Goal: Book appointment/travel/reservation

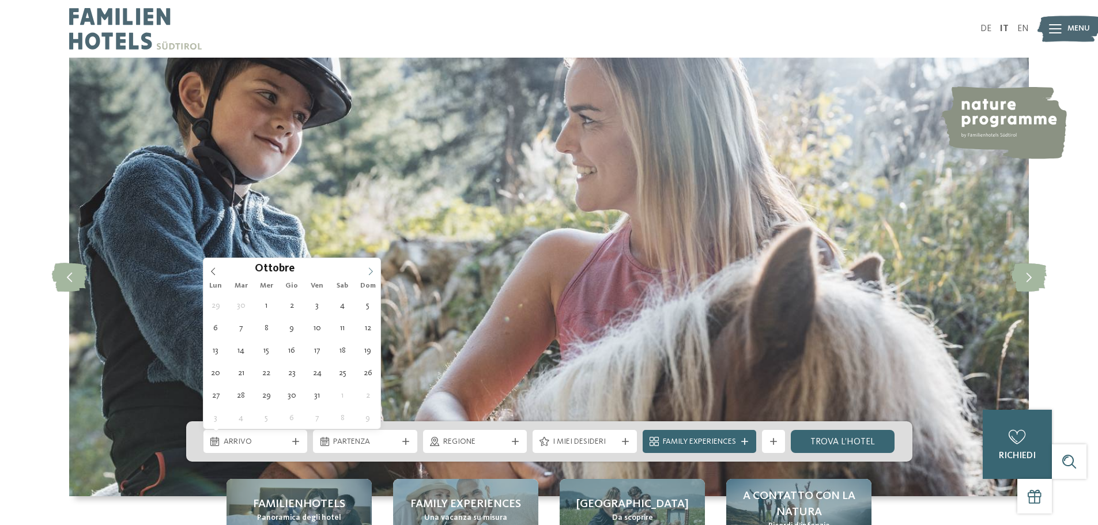
click at [364, 271] on span at bounding box center [371, 268] width 20 height 20
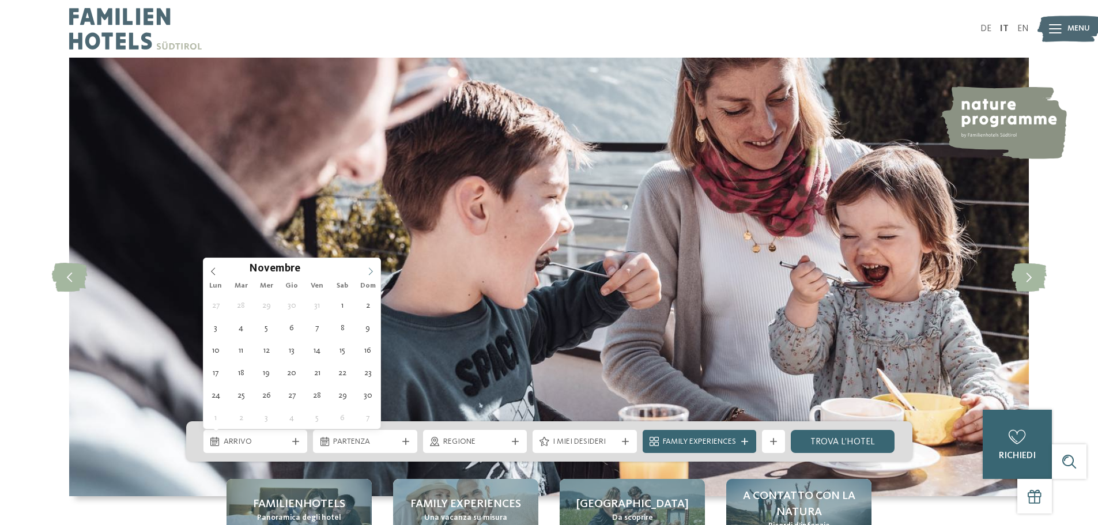
click at [365, 271] on span at bounding box center [371, 268] width 20 height 20
click at [366, 269] on span at bounding box center [371, 268] width 20 height 20
type div "27.12.2025"
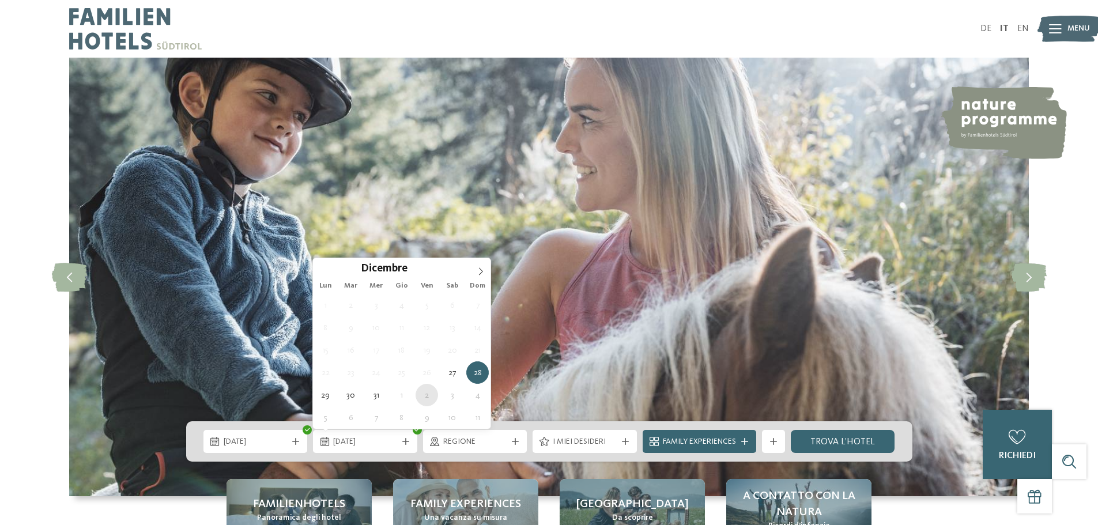
type div "02.01.2026"
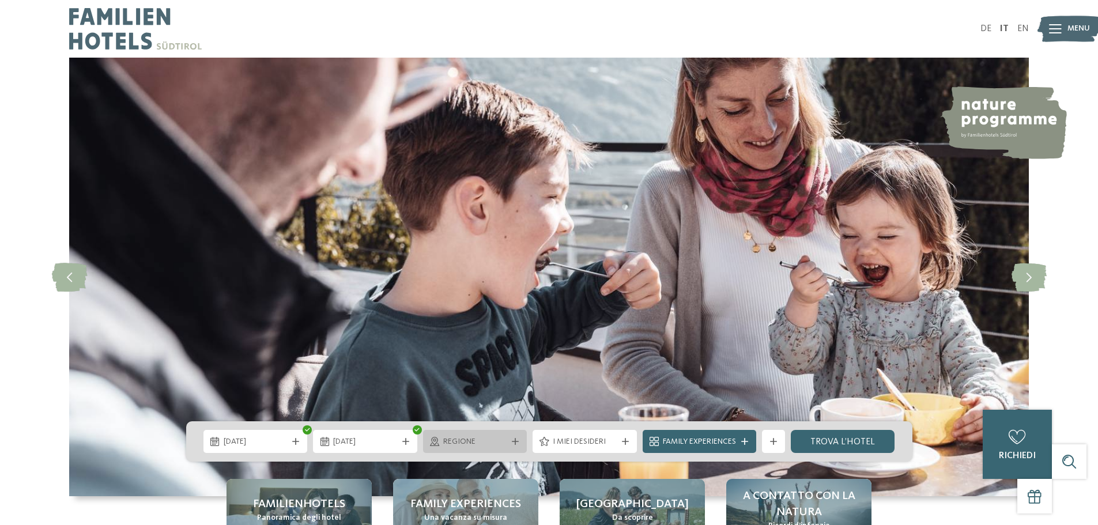
click at [467, 444] on span "Regione" at bounding box center [475, 442] width 64 height 12
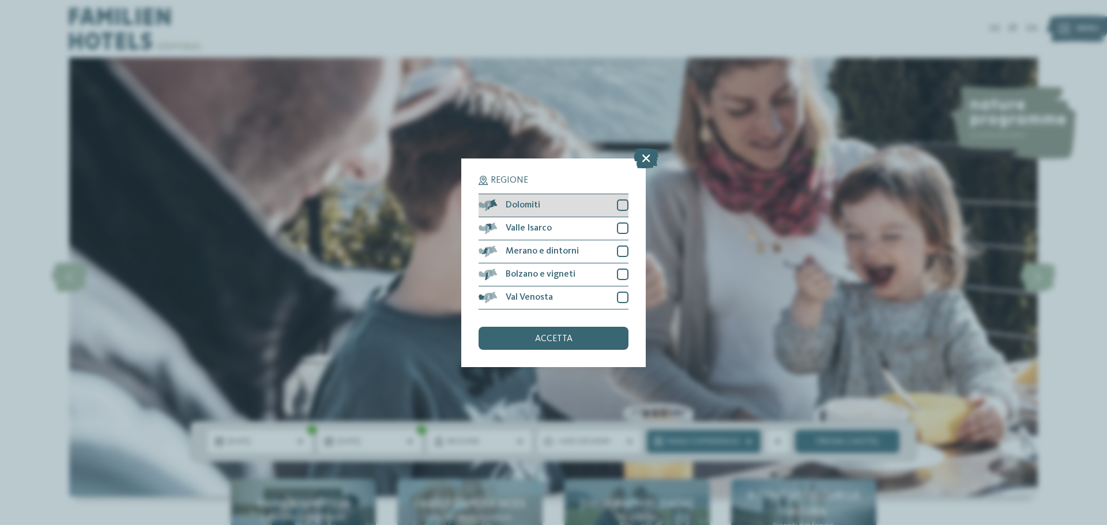
click at [536, 210] on div "Dolomiti" at bounding box center [553, 205] width 150 height 23
click at [535, 231] on span "Valle Isarco" at bounding box center [528, 228] width 46 height 9
drag, startPoint x: 535, startPoint y: 250, endPoint x: 537, endPoint y: 263, distance: 14.0
click at [535, 251] on span "Merano e dintorni" at bounding box center [541, 251] width 73 height 9
click at [537, 271] on span "Bolzano e vigneti" at bounding box center [540, 274] width 70 height 9
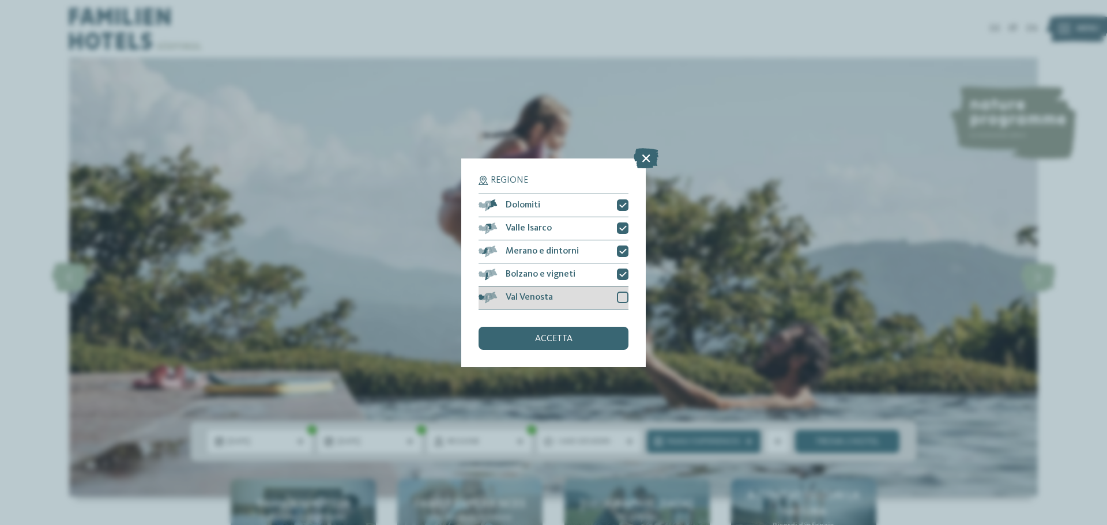
click at [538, 290] on div "Val Venosta" at bounding box center [553, 297] width 150 height 23
click at [537, 339] on span "accetta" at bounding box center [553, 338] width 37 height 9
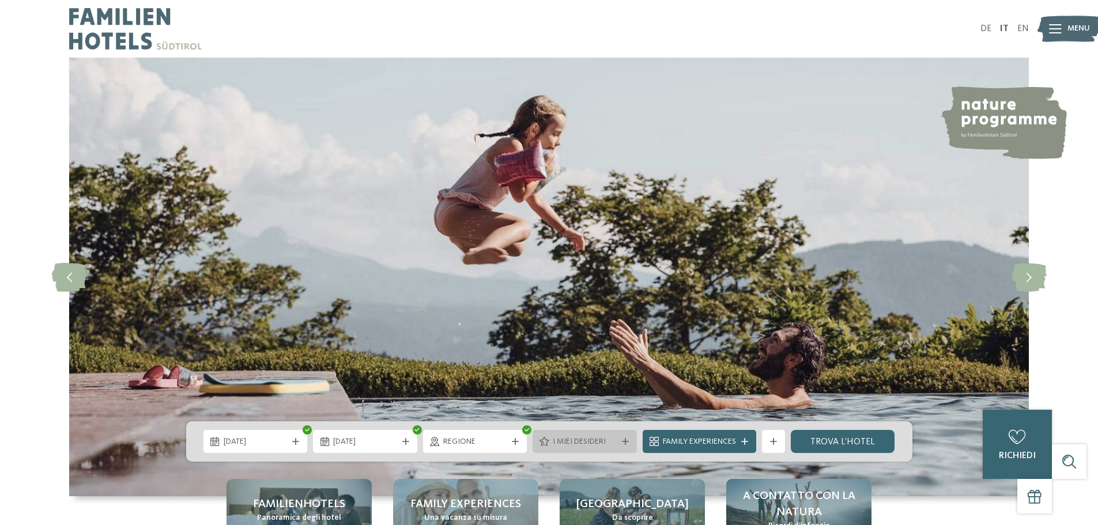
click at [614, 442] on span "I miei desideri" at bounding box center [585, 442] width 64 height 12
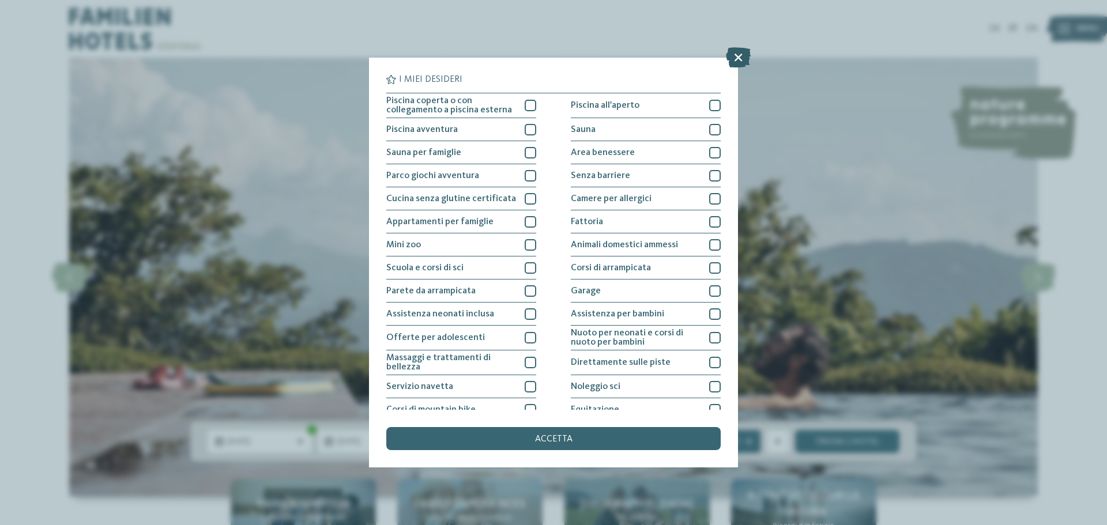
click at [735, 54] on icon at bounding box center [738, 57] width 25 height 20
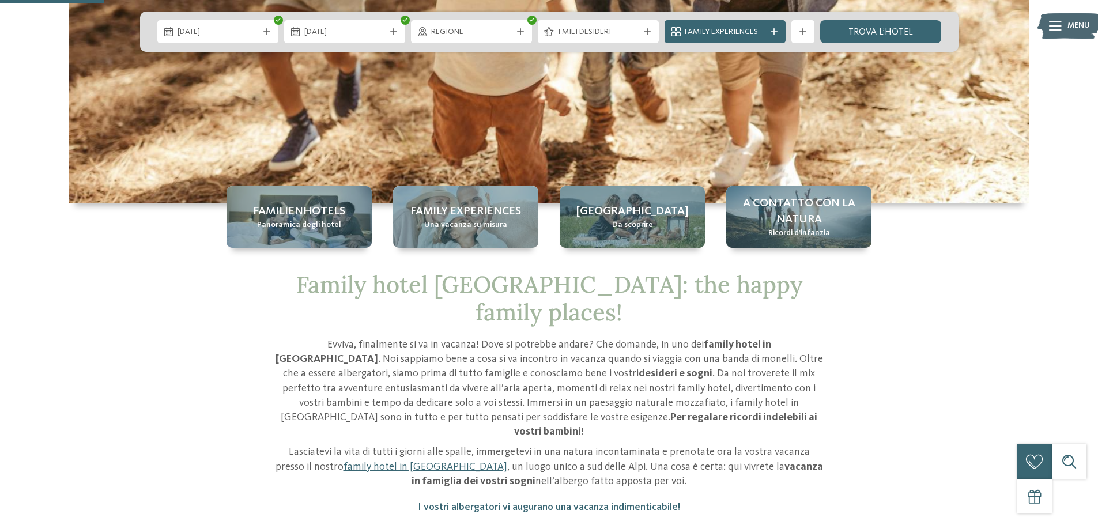
scroll to position [288, 0]
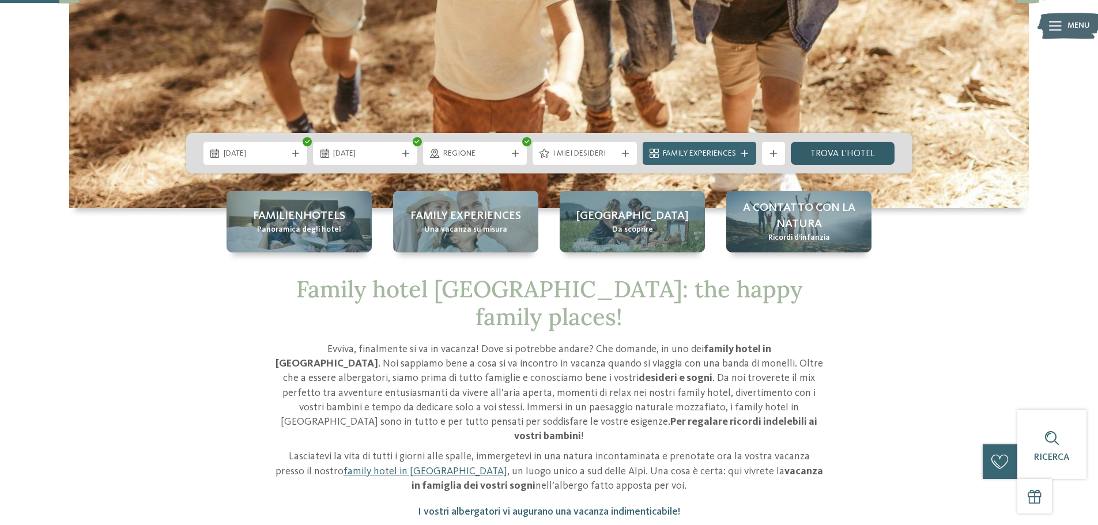
click at [831, 152] on link "trova l’hotel" at bounding box center [843, 153] width 104 height 23
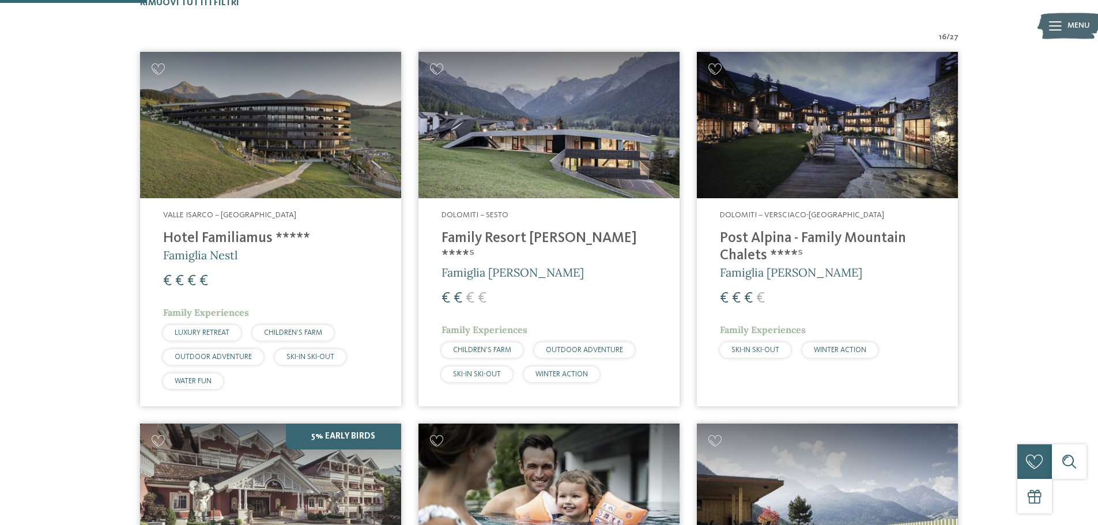
scroll to position [378, 0]
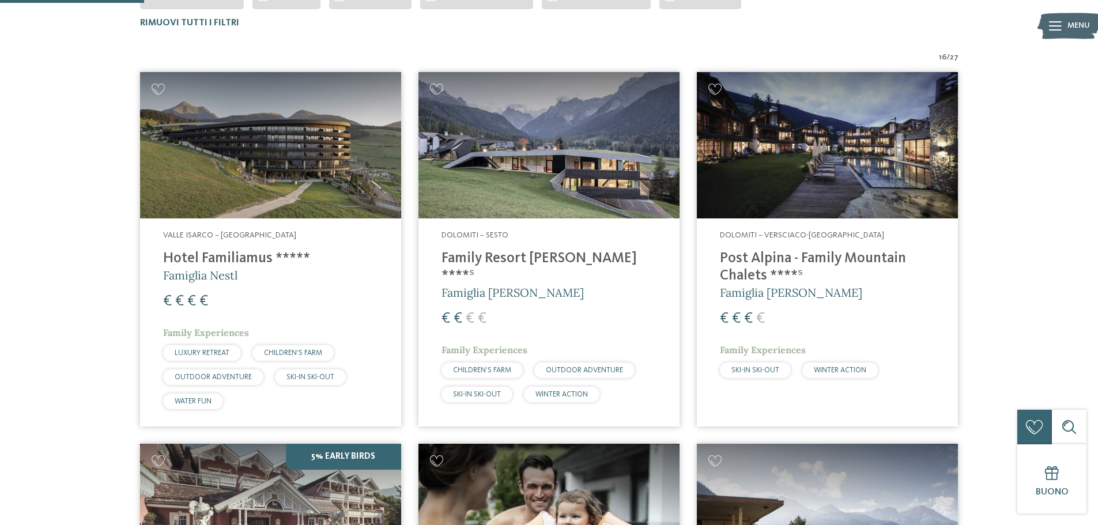
click at [825, 168] on img at bounding box center [827, 145] width 261 height 147
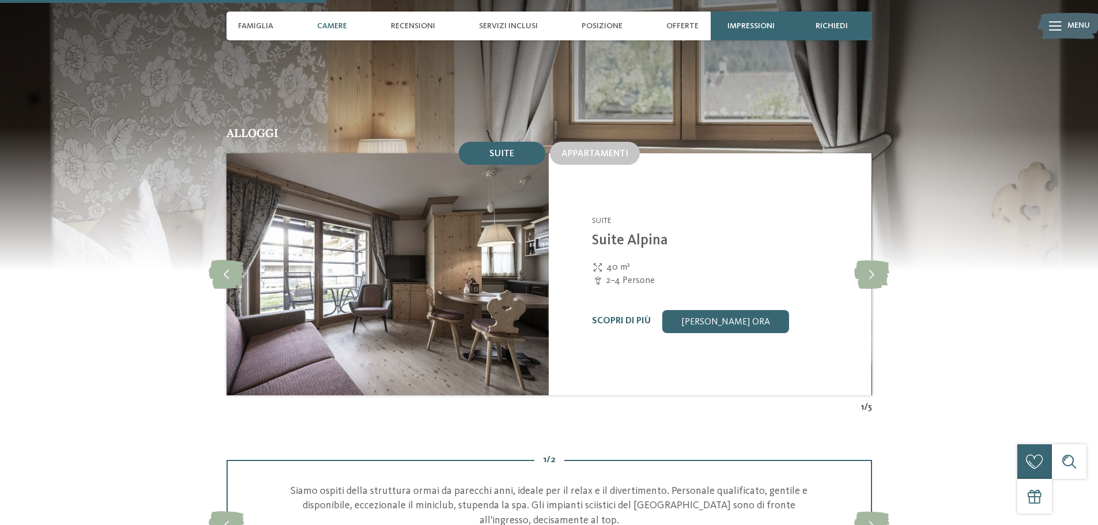
scroll to position [1210, 0]
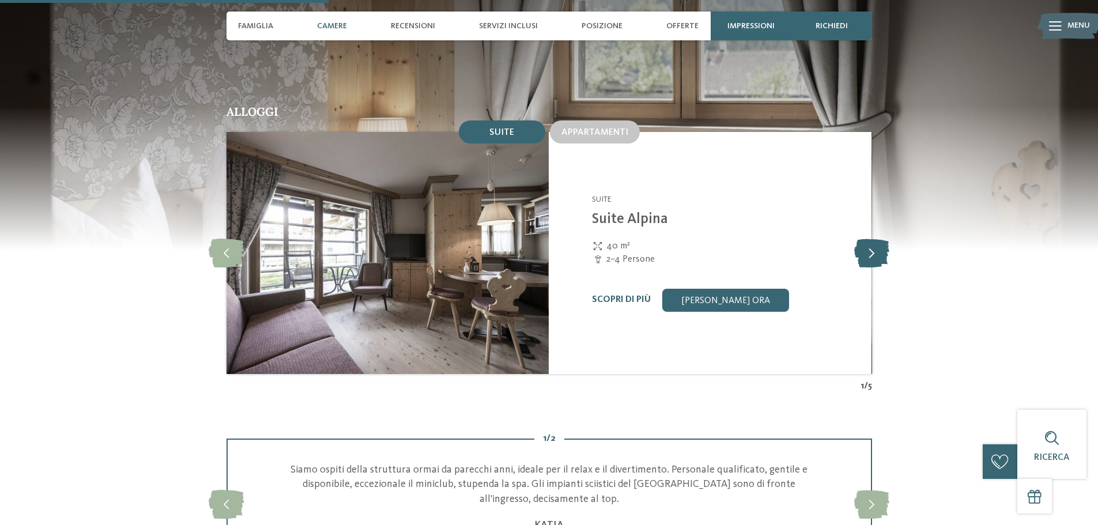
click at [871, 239] on icon at bounding box center [871, 253] width 35 height 29
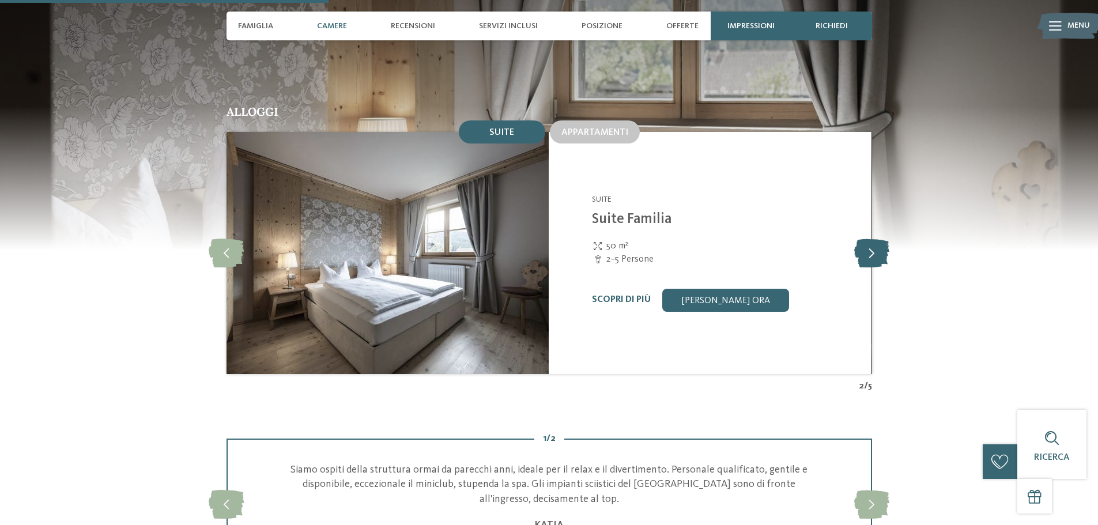
click at [871, 239] on icon at bounding box center [871, 253] width 35 height 29
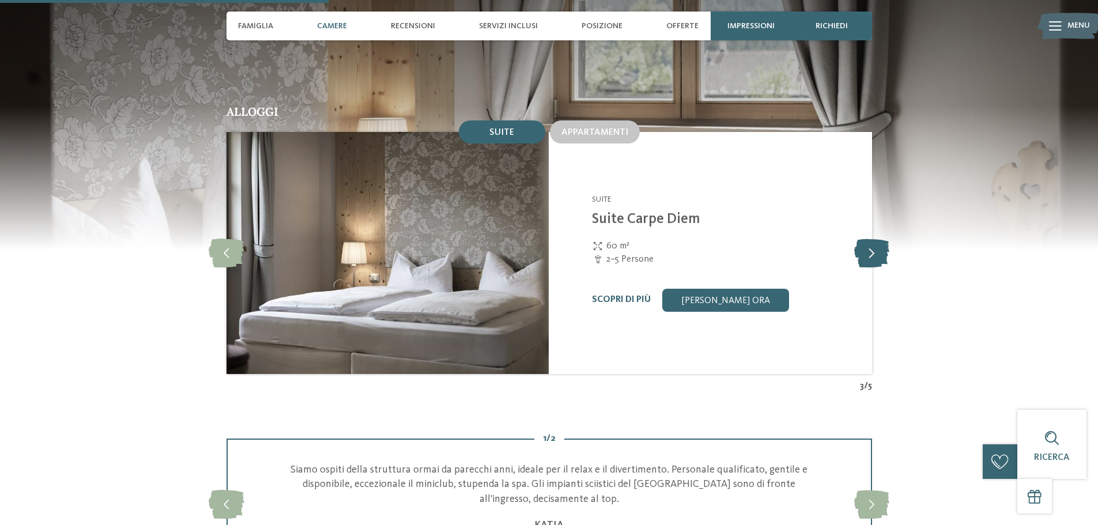
click at [870, 239] on icon at bounding box center [871, 253] width 35 height 29
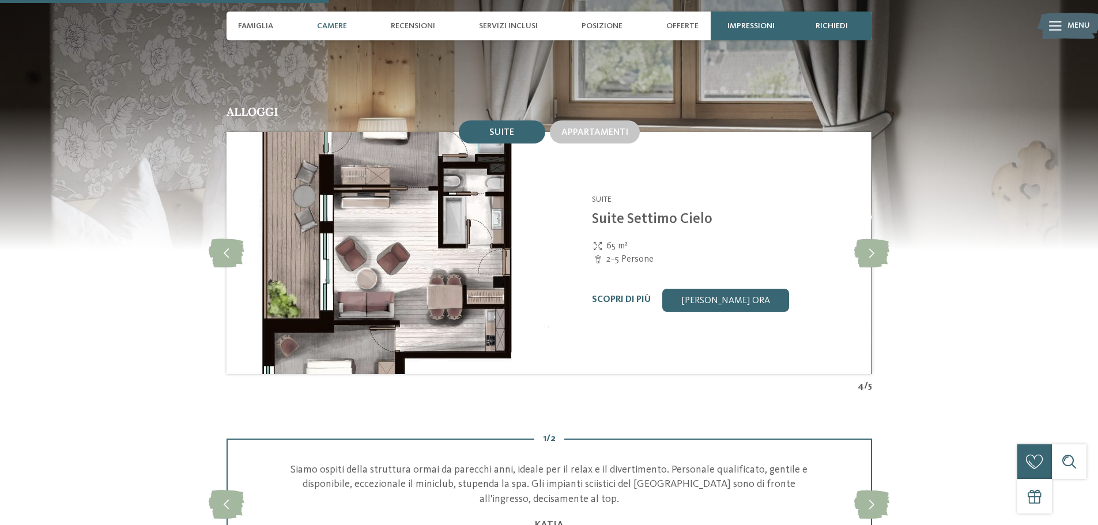
drag, startPoint x: 869, startPoint y: 219, endPoint x: 830, endPoint y: 220, distance: 38.1
click at [867, 239] on icon at bounding box center [871, 253] width 35 height 29
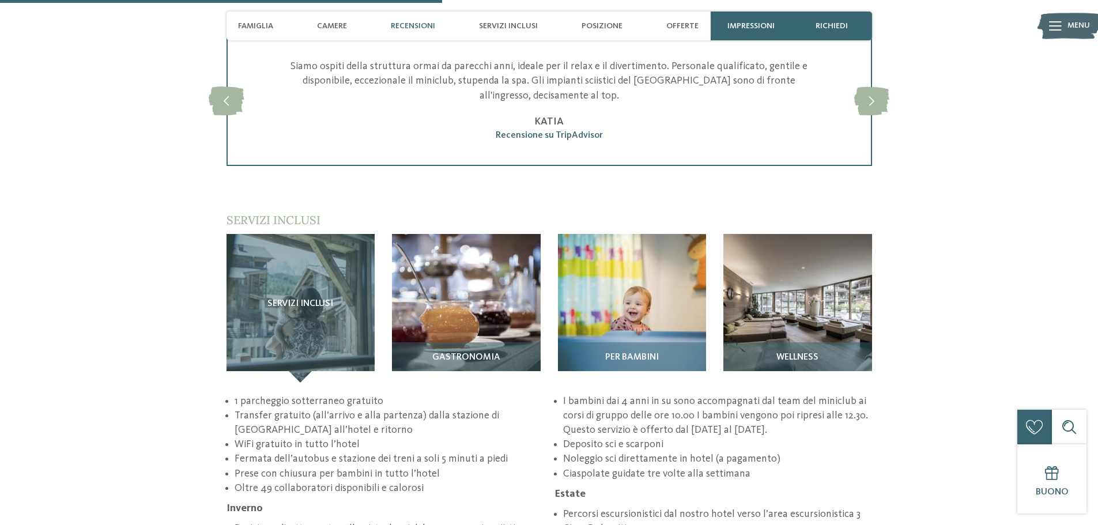
scroll to position [1671, 0]
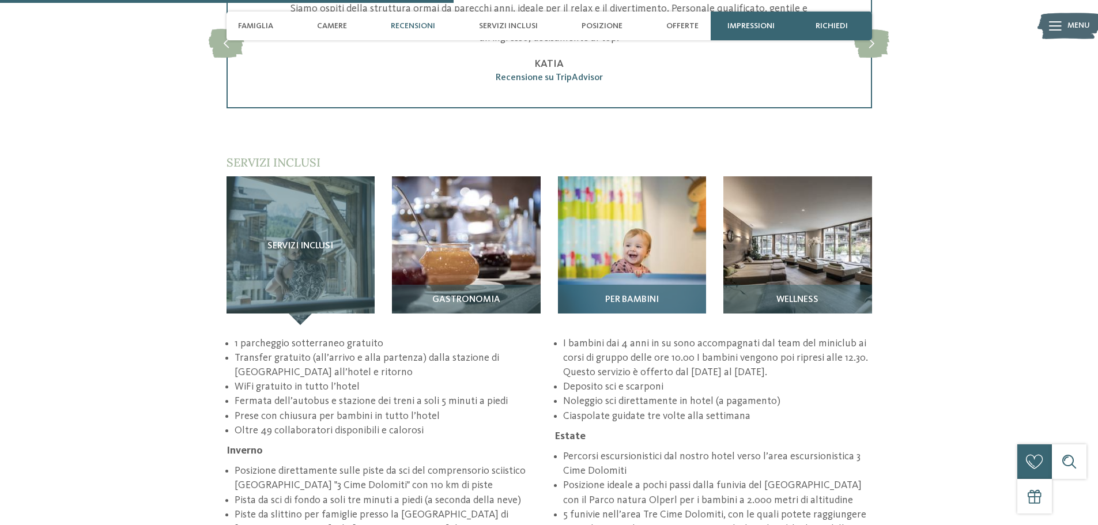
click at [655, 212] on img at bounding box center [632, 250] width 149 height 149
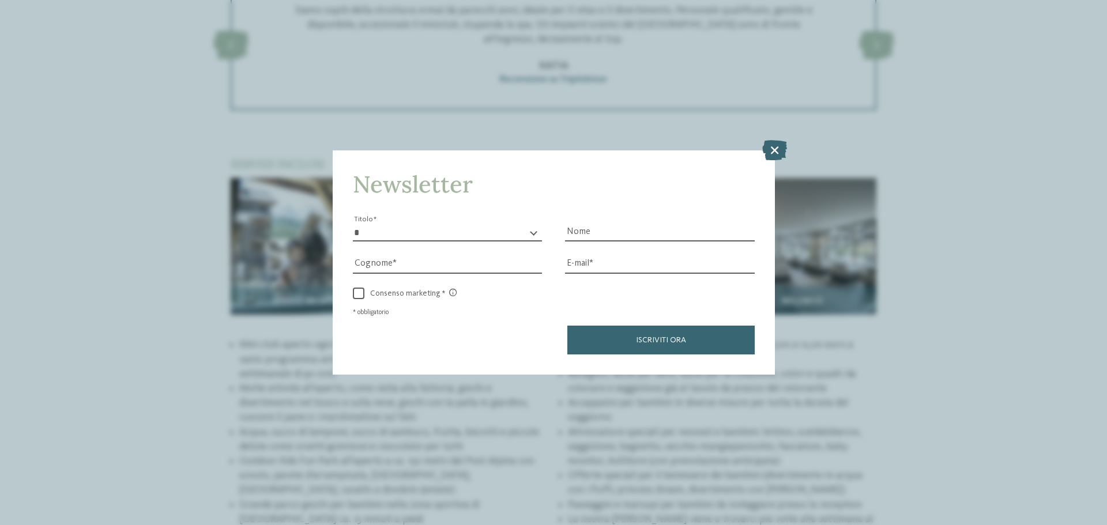
drag, startPoint x: 769, startPoint y: 155, endPoint x: 545, endPoint y: 193, distance: 227.4
click at [767, 157] on icon at bounding box center [774, 150] width 25 height 20
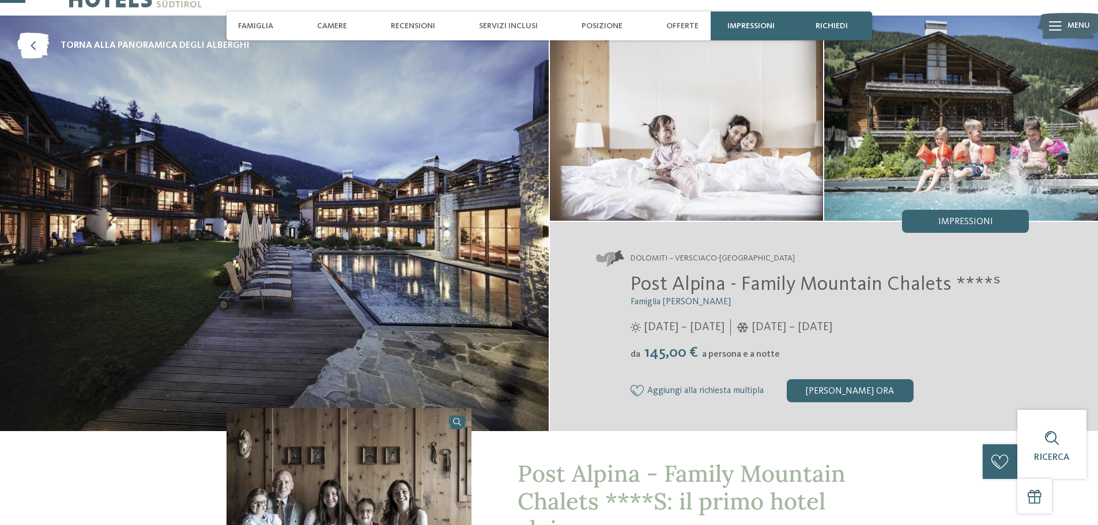
scroll to position [0, 0]
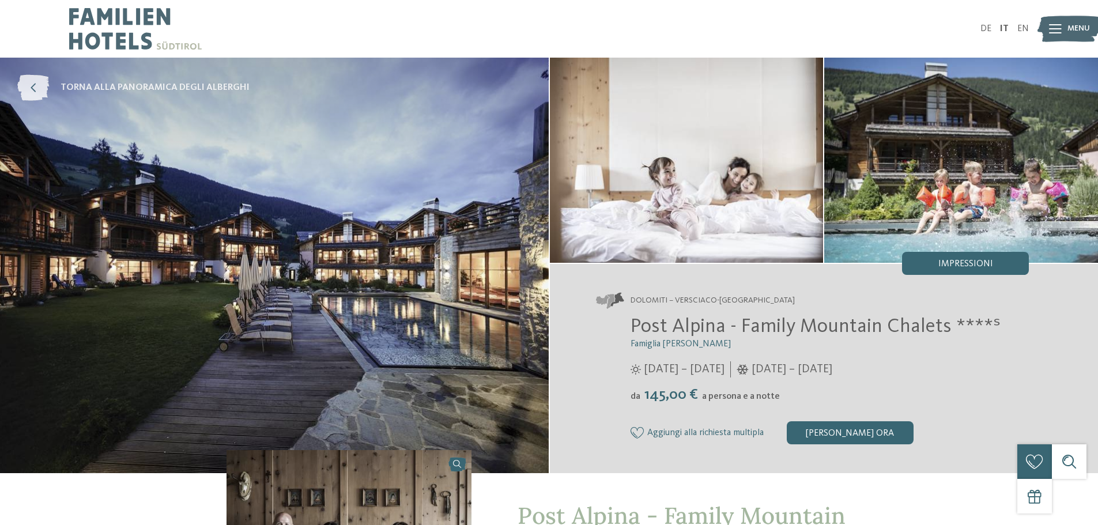
click at [32, 90] on icon at bounding box center [33, 88] width 32 height 26
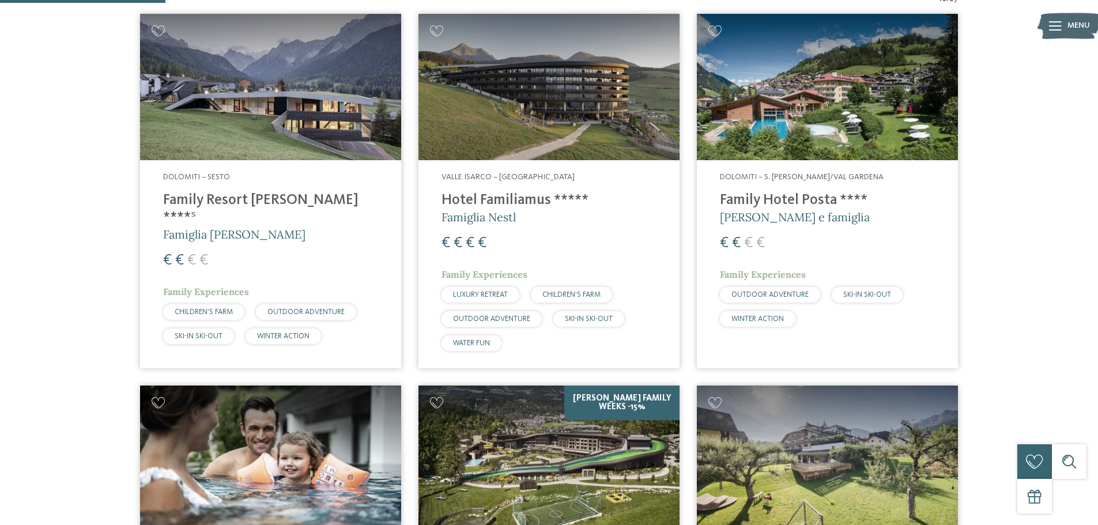
scroll to position [436, 0]
click at [295, 203] on h4 "Family Resort [PERSON_NAME] ****ˢ" at bounding box center [270, 209] width 215 height 35
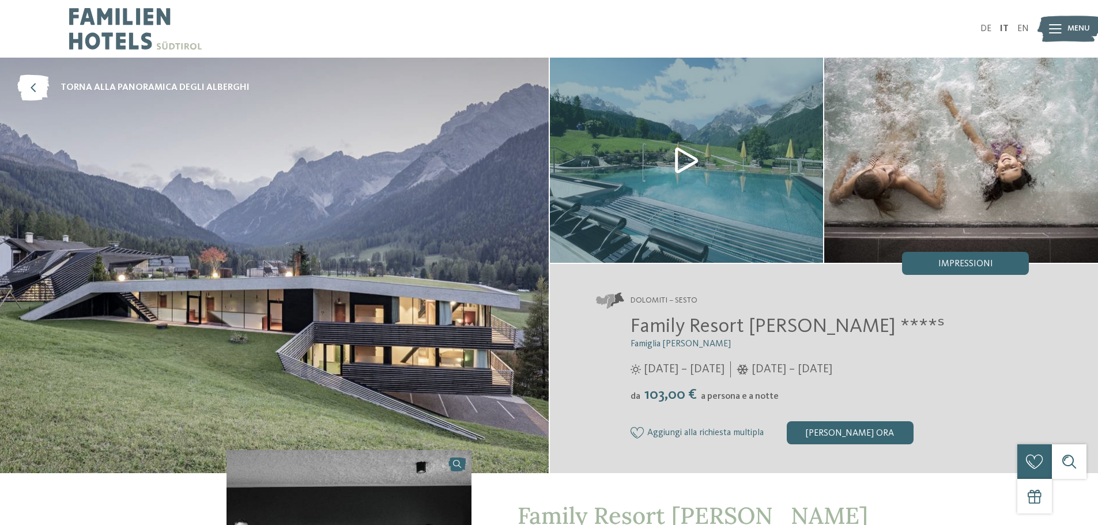
click at [688, 171] on img at bounding box center [687, 160] width 274 height 205
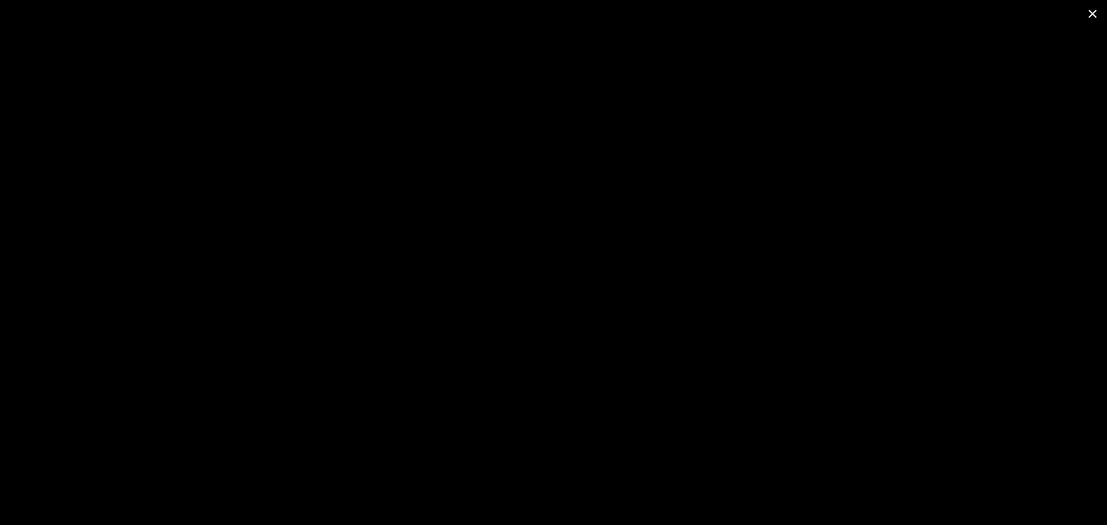
click at [1092, 18] on span at bounding box center [1092, 13] width 29 height 27
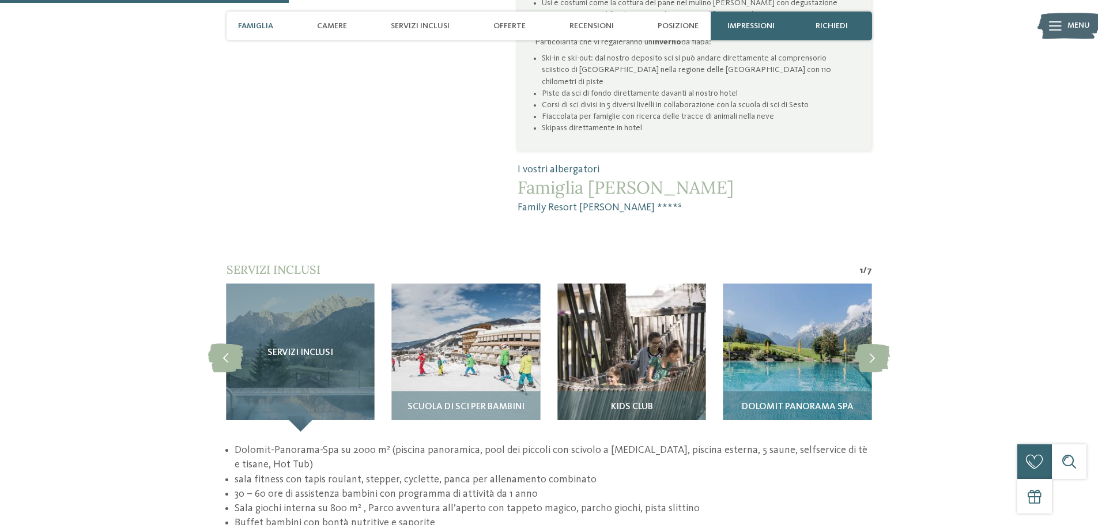
scroll to position [922, 0]
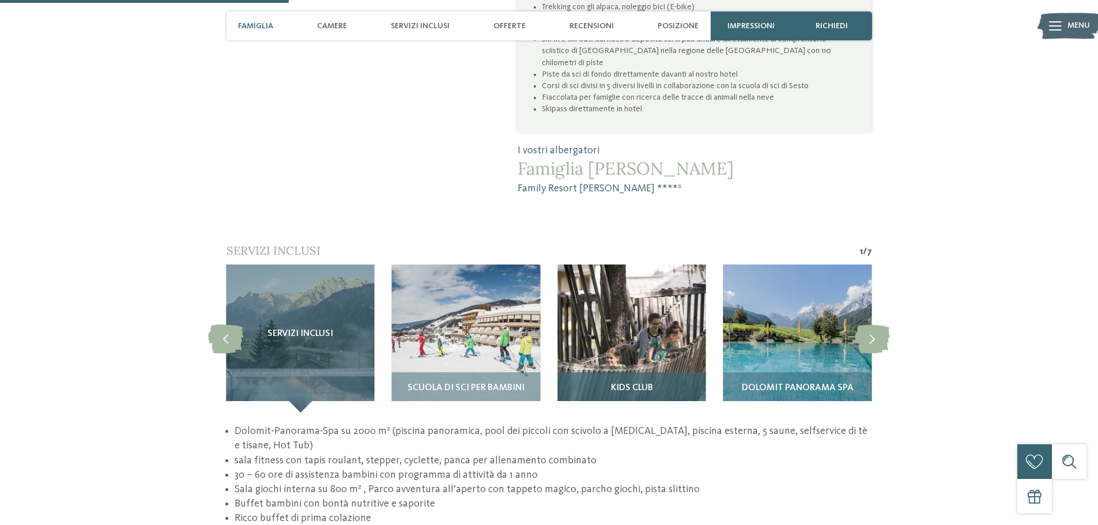
click at [673, 315] on img at bounding box center [631, 339] width 148 height 148
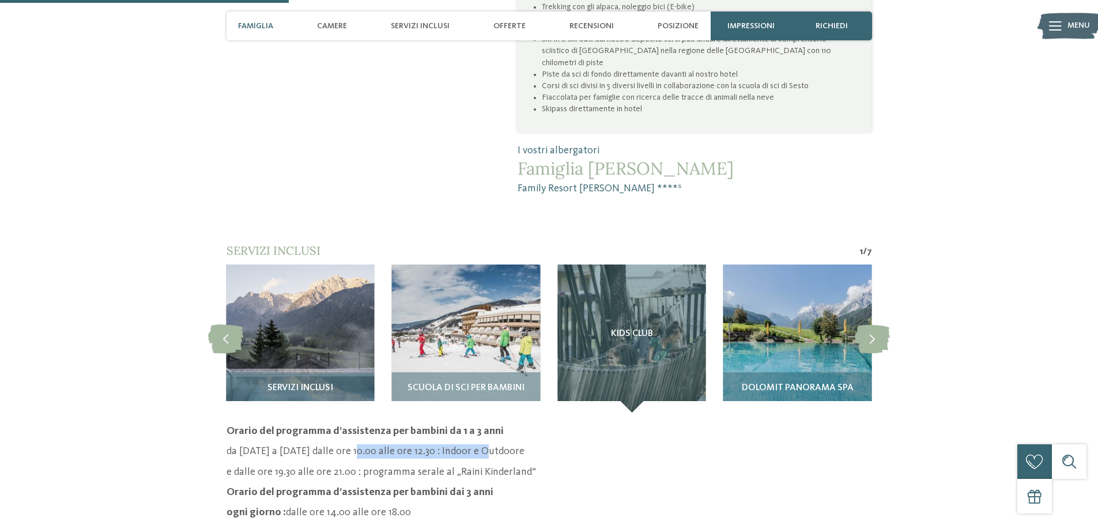
drag, startPoint x: 348, startPoint y: 412, endPoint x: 459, endPoint y: 422, distance: 111.7
click at [475, 444] on p "da lunedi a venerdi dalle ore 10.00 alle ore 12.30 : Indoor e Outdoore" at bounding box center [548, 451] width 645 height 14
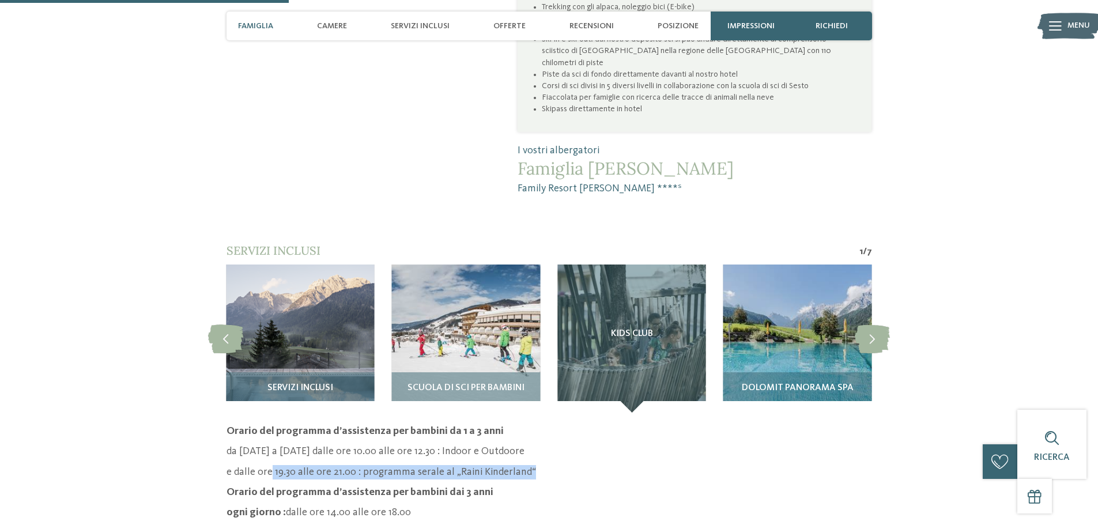
drag, startPoint x: 270, startPoint y: 436, endPoint x: 529, endPoint y: 439, distance: 258.8
click at [529, 465] on p "e dalle ore 19.30 alle ore 21.00 : programma serale al „Raini Kinderland“" at bounding box center [548, 472] width 645 height 14
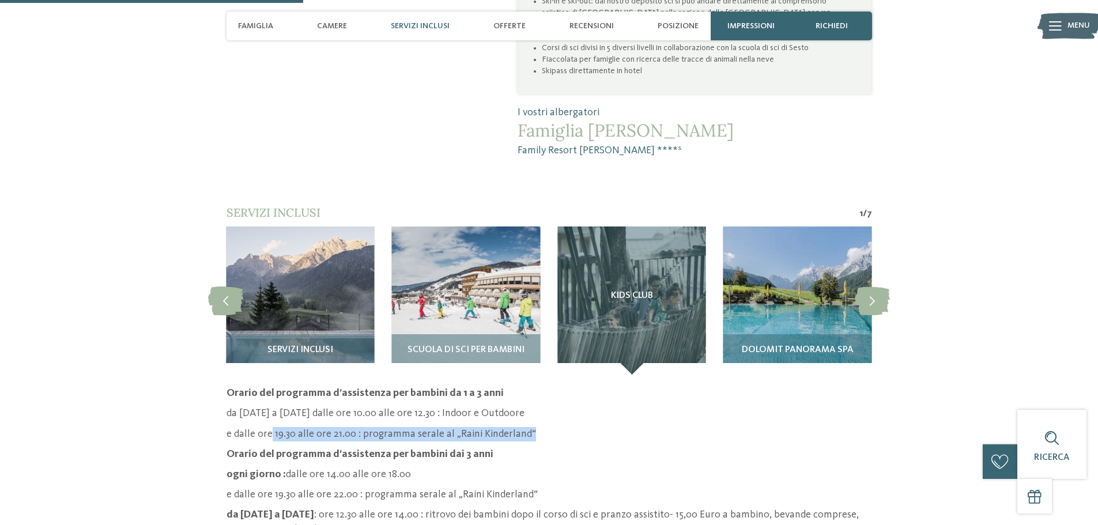
scroll to position [980, 0]
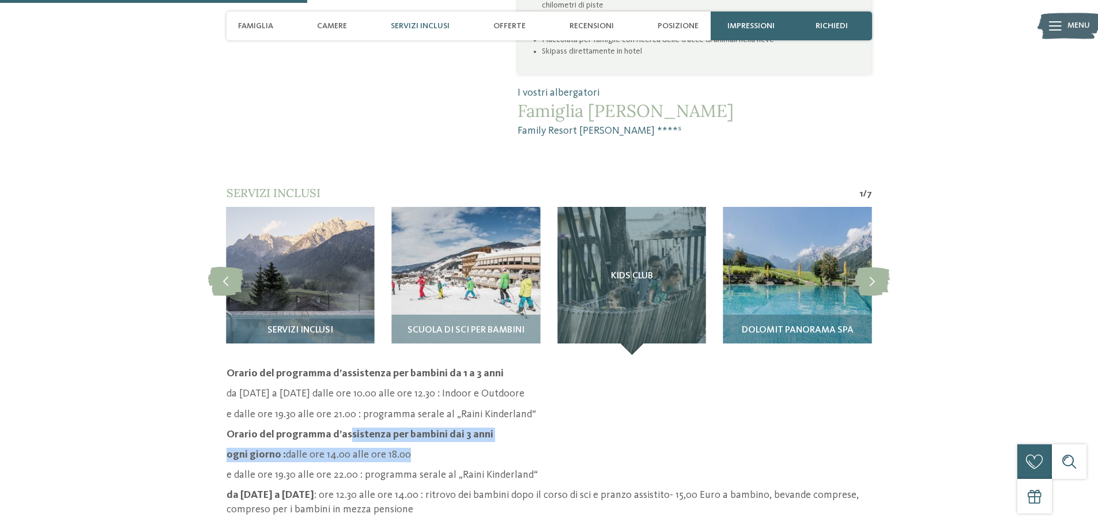
drag, startPoint x: 345, startPoint y: 397, endPoint x: 460, endPoint y: 403, distance: 115.5
click at [460, 403] on div "Orario del programma d’assistenza per bambini da 1 a 3 anni da lunedi a venerdi…" at bounding box center [548, 462] width 645 height 191
drag, startPoint x: 444, startPoint y: 411, endPoint x: 384, endPoint y: 418, distance: 59.8
click at [443, 448] on p "ogni giorno : dalle ore 14.00 alle ore 18.00" at bounding box center [548, 455] width 645 height 14
click at [290, 448] on p "ogni giorno : dalle ore 14.00 alle ore 18.00" at bounding box center [548, 455] width 645 height 14
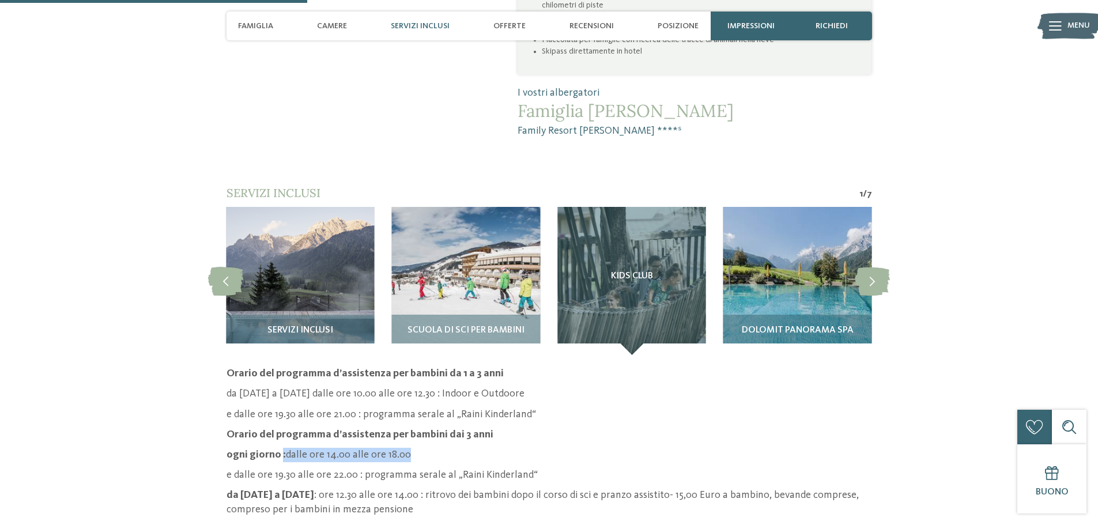
drag, startPoint x: 279, startPoint y: 413, endPoint x: 413, endPoint y: 420, distance: 134.4
click at [413, 448] on p "ogni giorno : dalle ore 14.00 alle ore 18.00" at bounding box center [548, 455] width 645 height 14
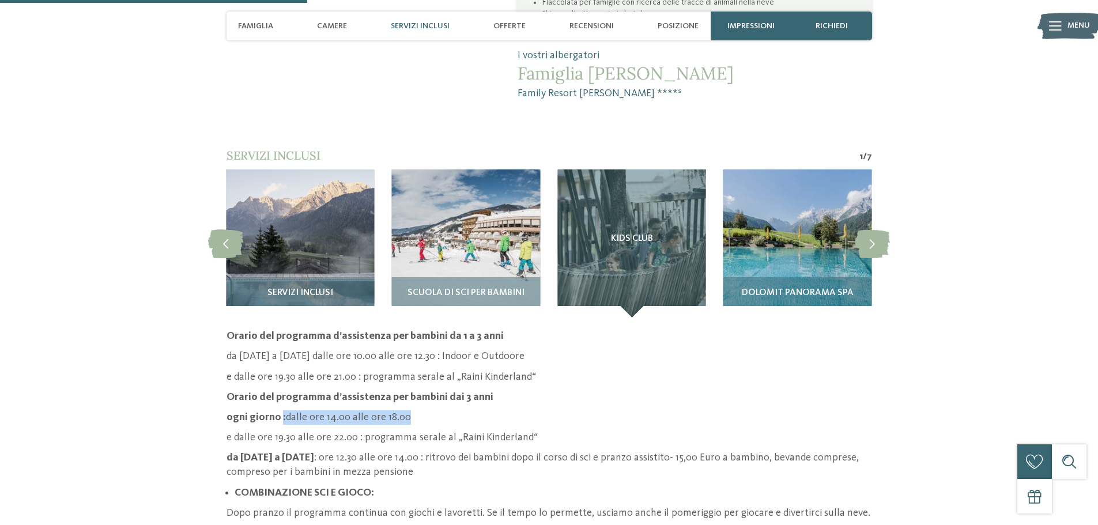
scroll to position [1037, 0]
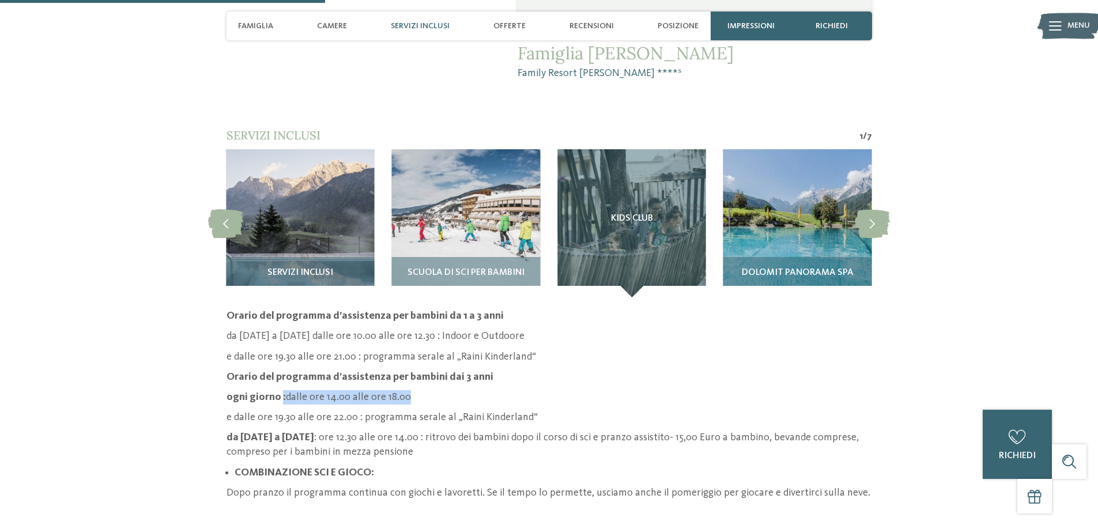
drag, startPoint x: 319, startPoint y: 401, endPoint x: 442, endPoint y: 409, distance: 123.0
click at [442, 431] on p "da lunedi a venerdi : ore 12.30 alle ore 14.00 : ritrovo dei bambini dopo il co…" at bounding box center [548, 445] width 645 height 29
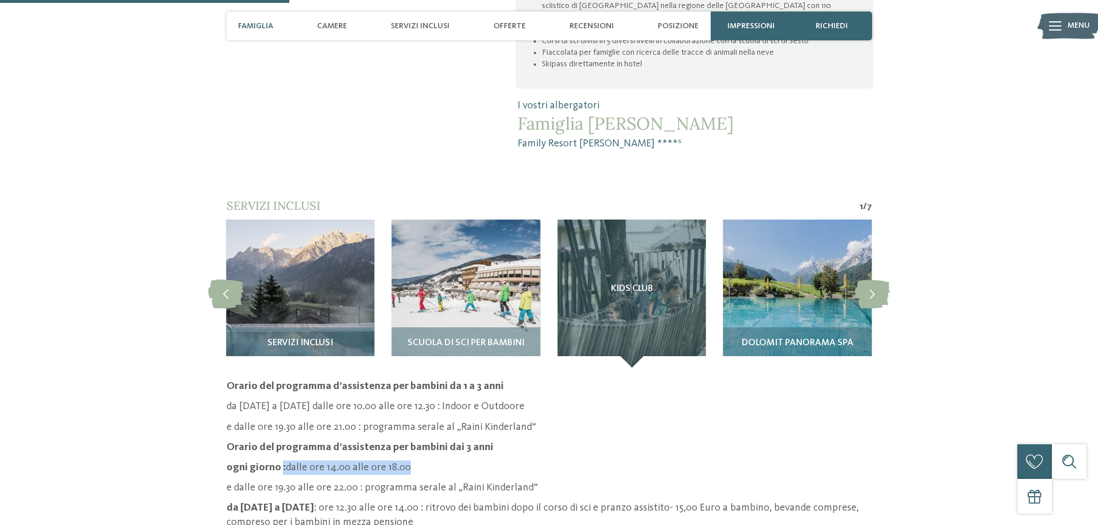
scroll to position [922, 0]
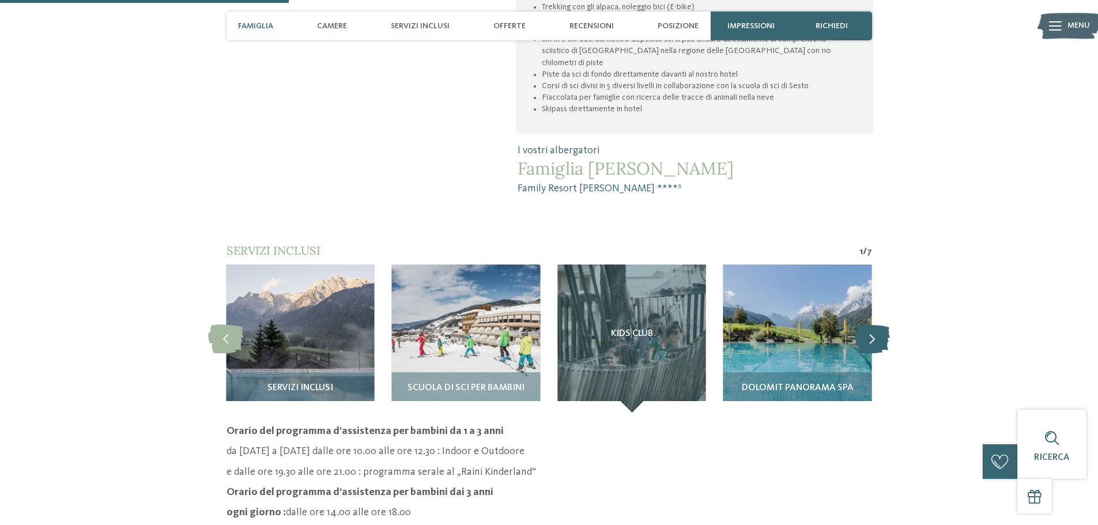
click at [867, 324] on icon at bounding box center [872, 338] width 35 height 29
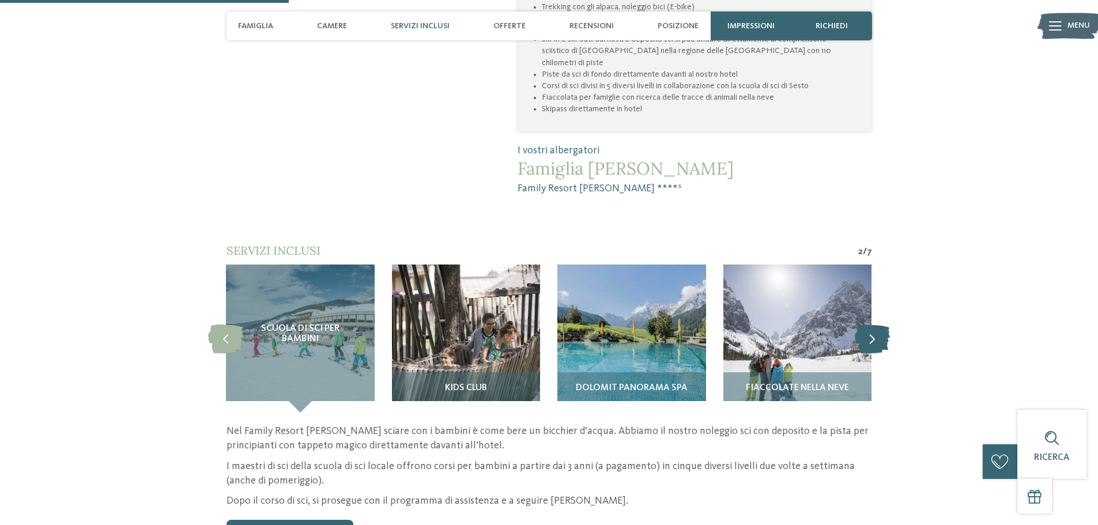
click at [868, 324] on icon at bounding box center [872, 338] width 35 height 29
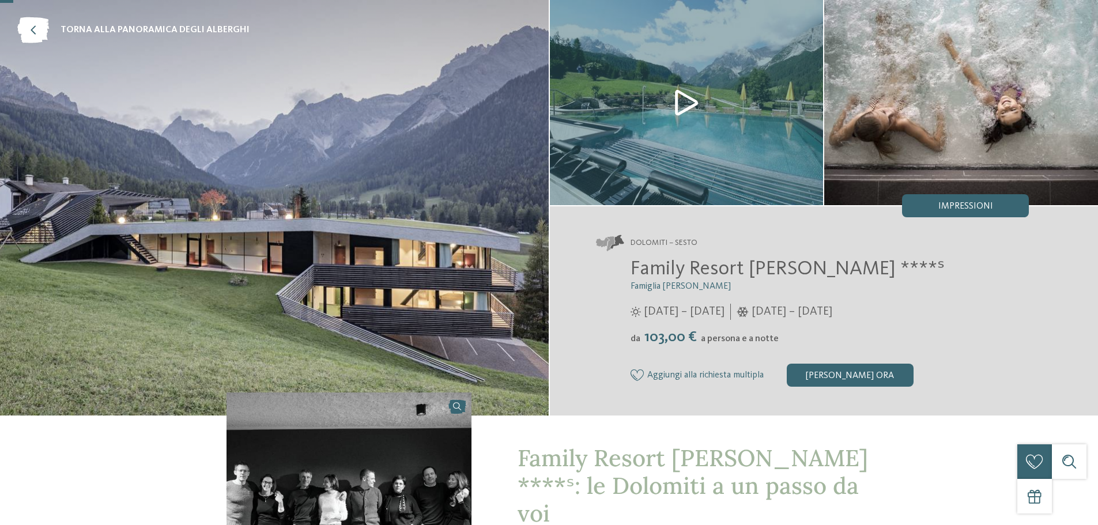
scroll to position [0, 0]
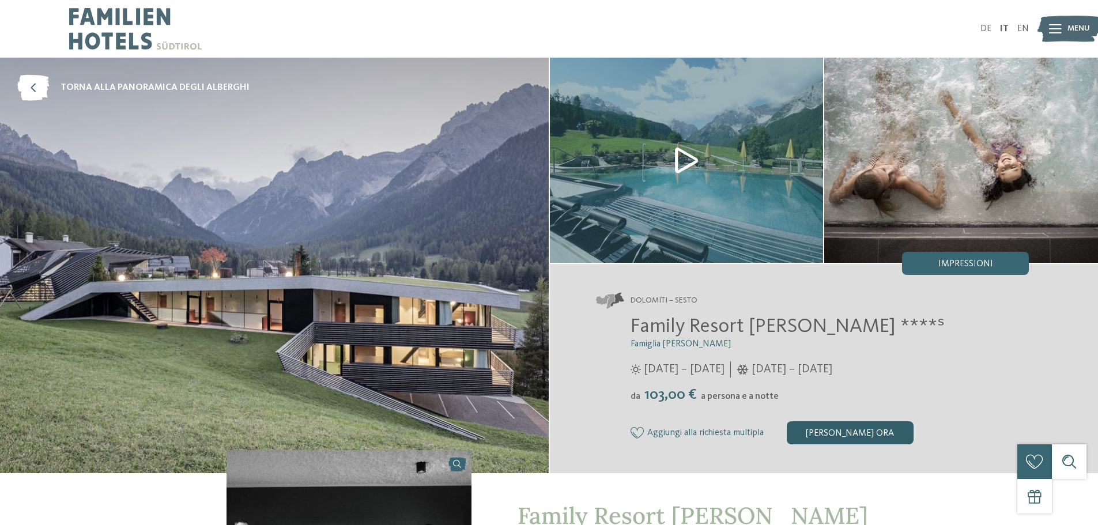
click at [836, 437] on div "[PERSON_NAME] ora" at bounding box center [850, 432] width 127 height 23
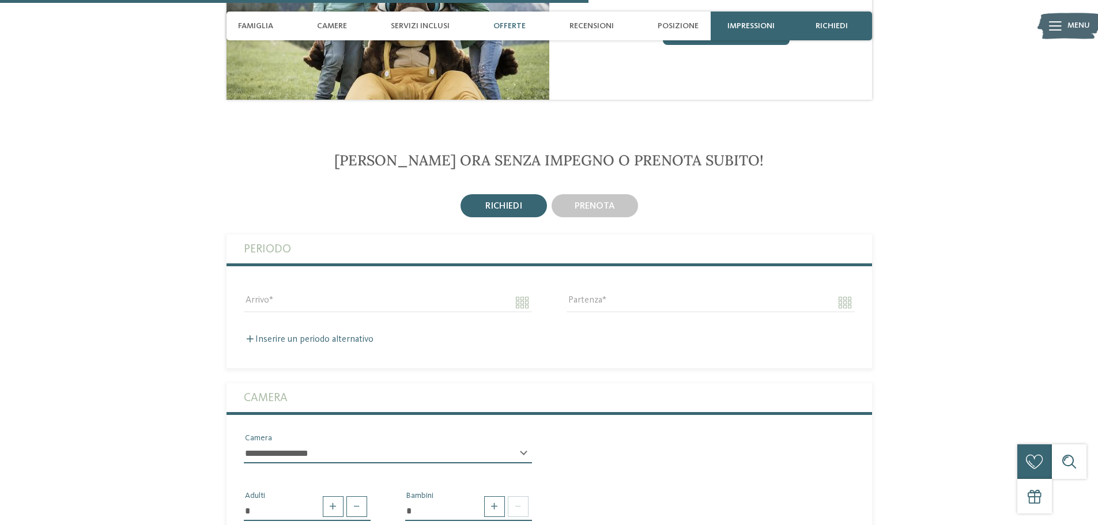
scroll to position [1937, 0]
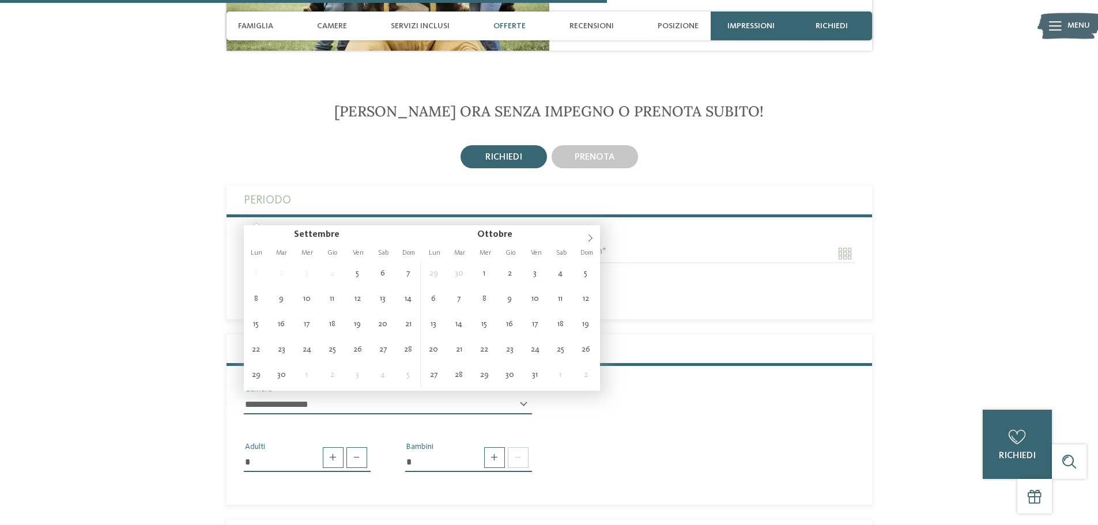
click at [322, 244] on input "Arrivo" at bounding box center [388, 254] width 288 height 20
click at [591, 237] on icon at bounding box center [590, 238] width 4 height 7
click at [591, 236] on icon at bounding box center [590, 238] width 8 height 8
type input "**********"
type input "****"
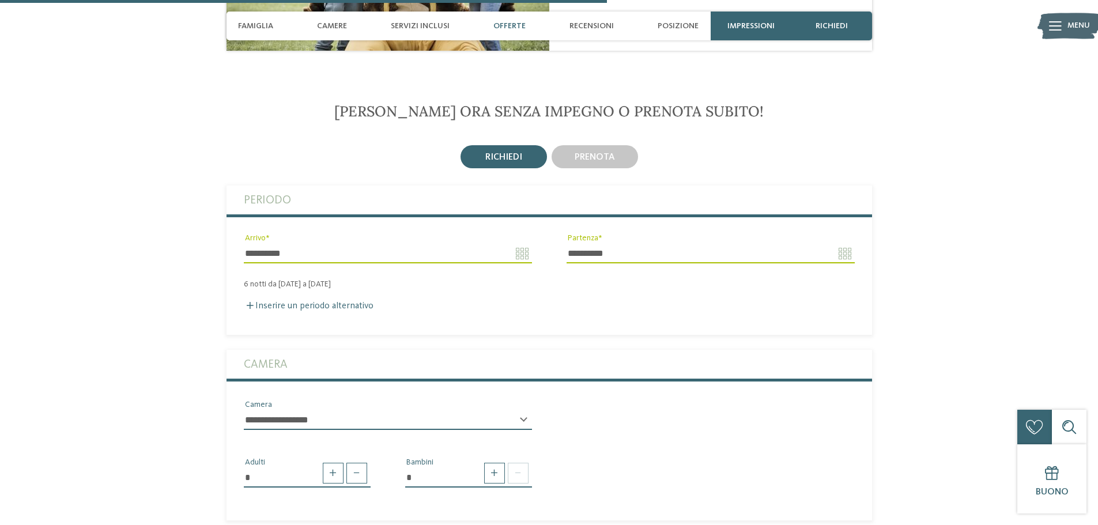
click at [289, 280] on div "6 notti da sabato a venerdì" at bounding box center [548, 285] width 645 height 10
click at [231, 280] on div "6 notti da sabato a venerdì" at bounding box center [548, 285] width 645 height 10
drag, startPoint x: 251, startPoint y: 244, endPoint x: 367, endPoint y: 235, distance: 116.2
click at [252, 280] on div "6 notti da sabato a venerdì" at bounding box center [548, 285] width 645 height 10
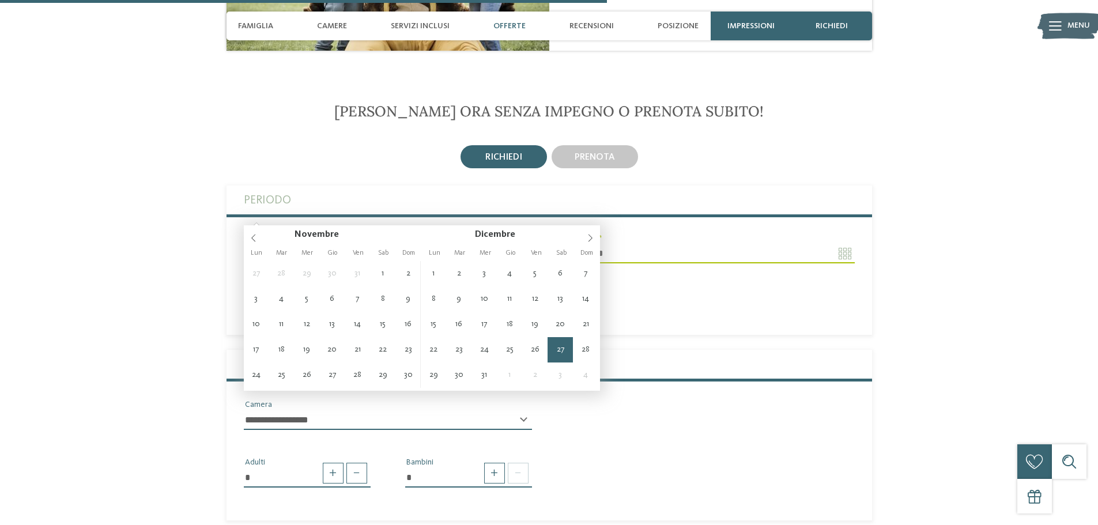
click at [508, 244] on input "**********" at bounding box center [388, 254] width 288 height 20
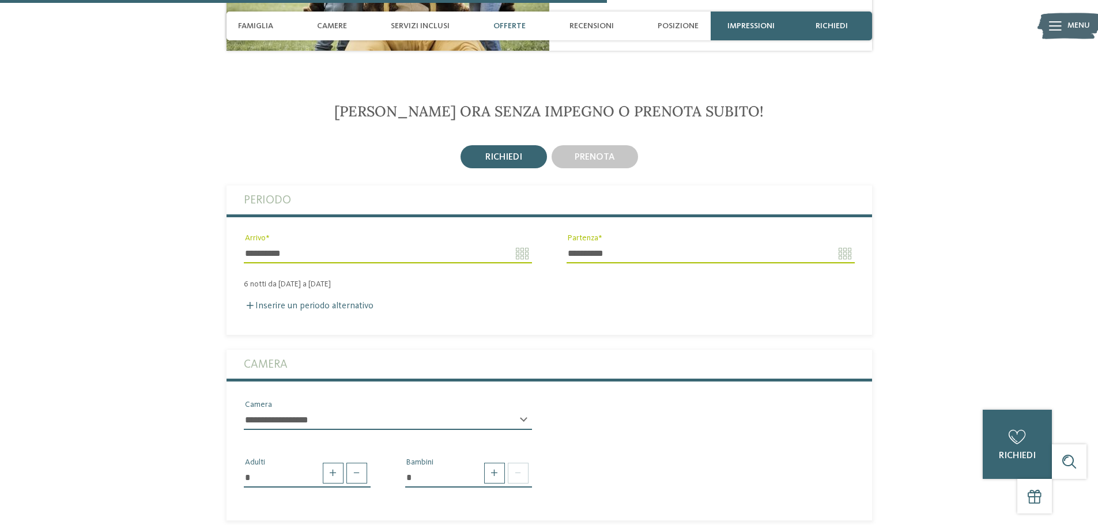
drag, startPoint x: 762, startPoint y: 251, endPoint x: 802, endPoint y: 217, distance: 52.0
click at [765, 246] on div "**********" at bounding box center [548, 249] width 645 height 126
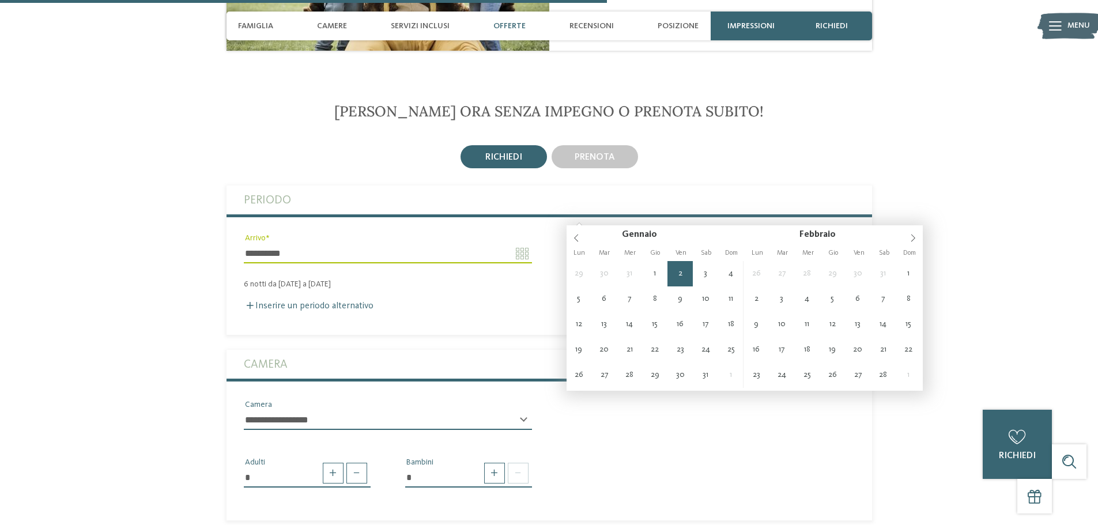
click at [850, 244] on input "**********" at bounding box center [711, 254] width 288 height 20
type input "**********"
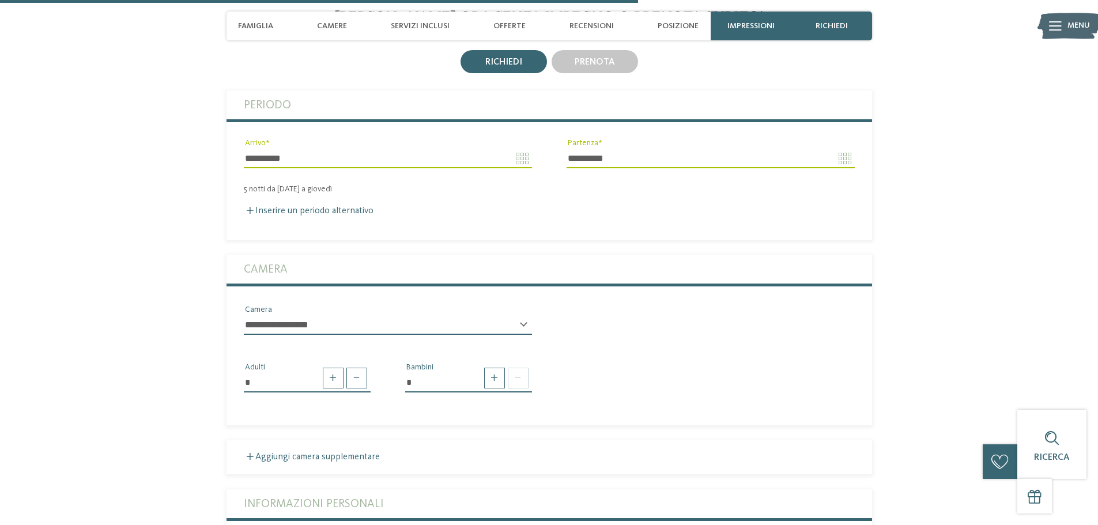
scroll to position [2052, 0]
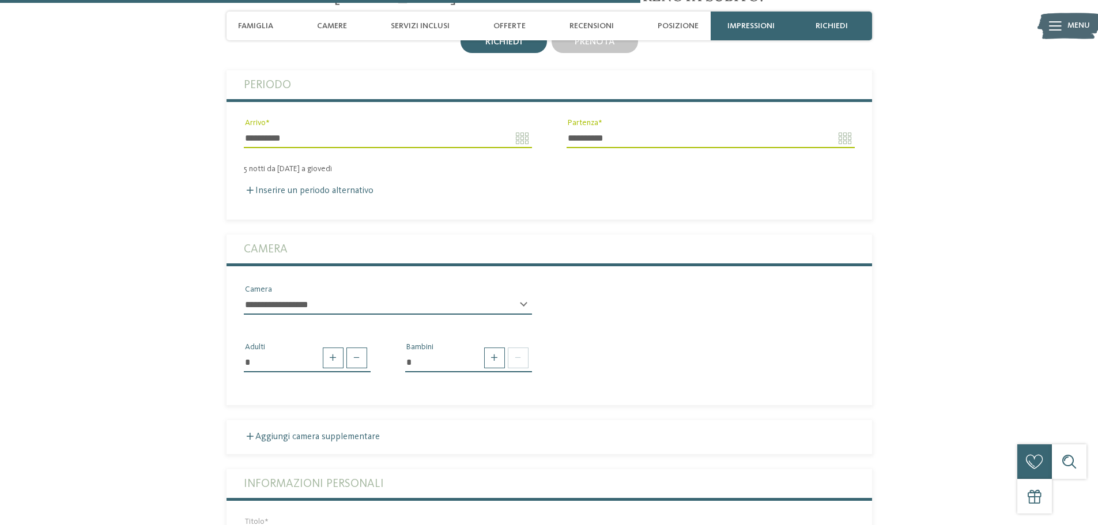
click at [372, 295] on select "**********" at bounding box center [388, 305] width 288 height 20
drag, startPoint x: 489, startPoint y: 322, endPoint x: 482, endPoint y: 317, distance: 8.6
click at [483, 348] on div at bounding box center [504, 358] width 47 height 21
click at [499, 348] on span at bounding box center [494, 358] width 21 height 21
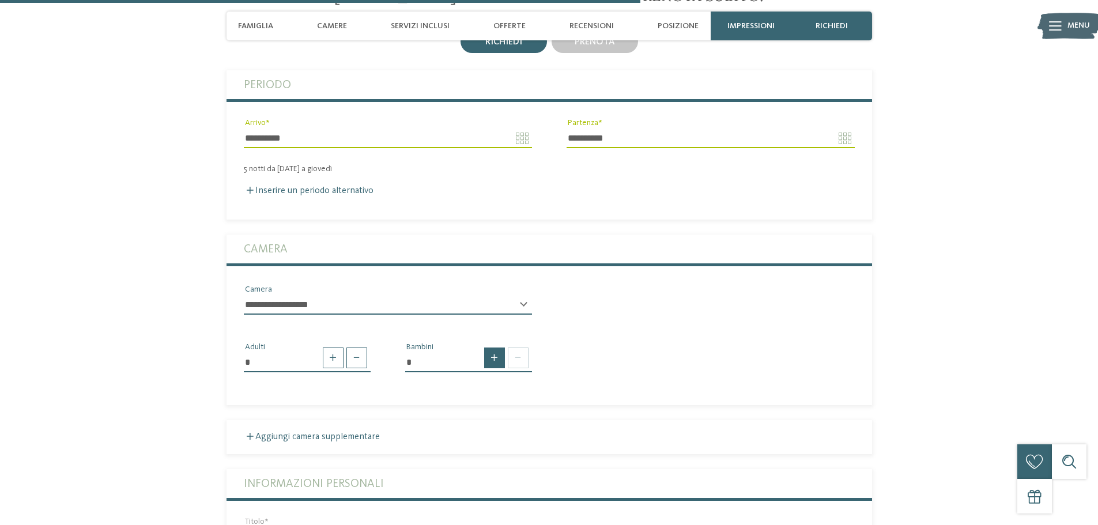
type input "*"
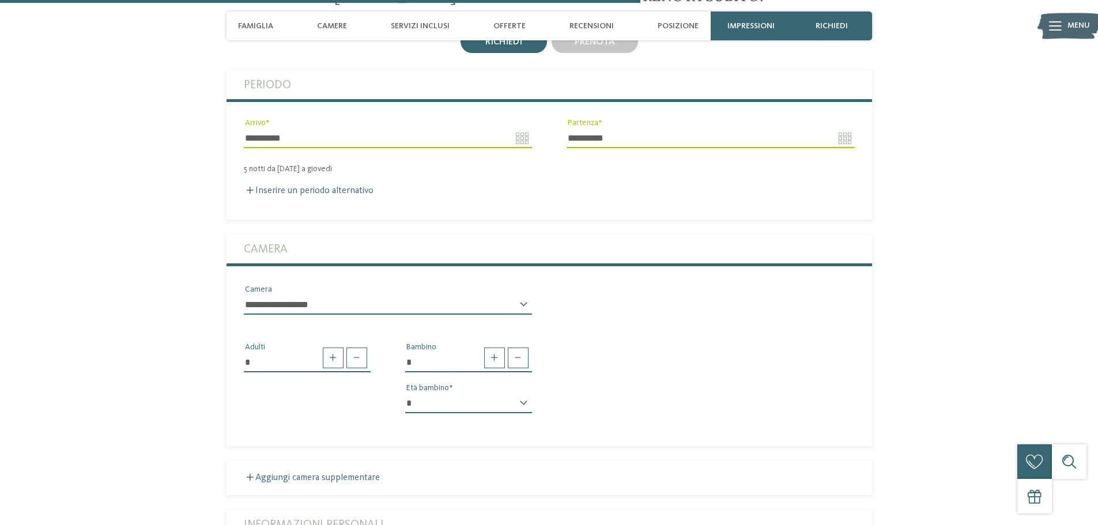
click at [509, 394] on select "* * * * * * * * * * * ** ** ** ** ** ** ** **" at bounding box center [468, 404] width 127 height 20
select select "*"
click at [405, 394] on select "* * * * * * * * * * * ** ** ** ** ** ** ** **" at bounding box center [468, 404] width 127 height 20
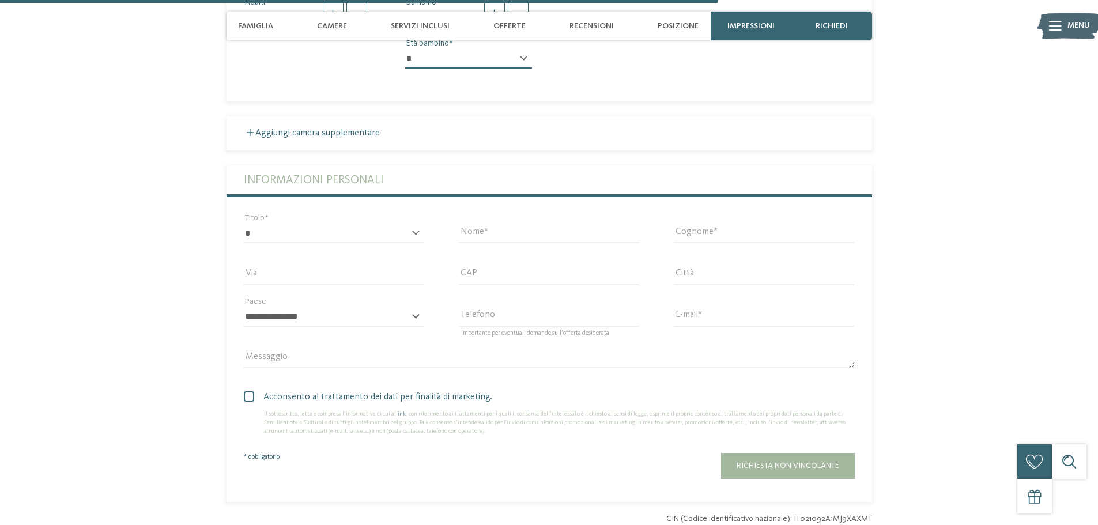
scroll to position [2398, 0]
click at [353, 222] on select "* ****** ******* ******** ******" at bounding box center [334, 232] width 180 height 20
select select "*"
click at [244, 222] on select "* ****** ******* ******** ******" at bounding box center [334, 232] width 180 height 20
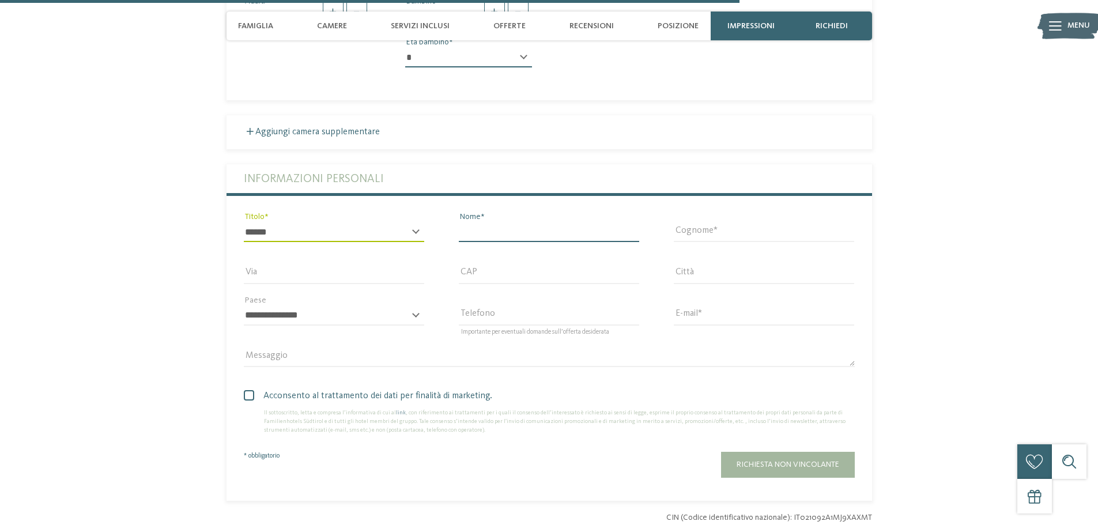
click at [526, 222] on input "Nome" at bounding box center [549, 232] width 180 height 20
type input "*******"
click at [698, 222] on input "Cognome" at bounding box center [764, 232] width 180 height 20
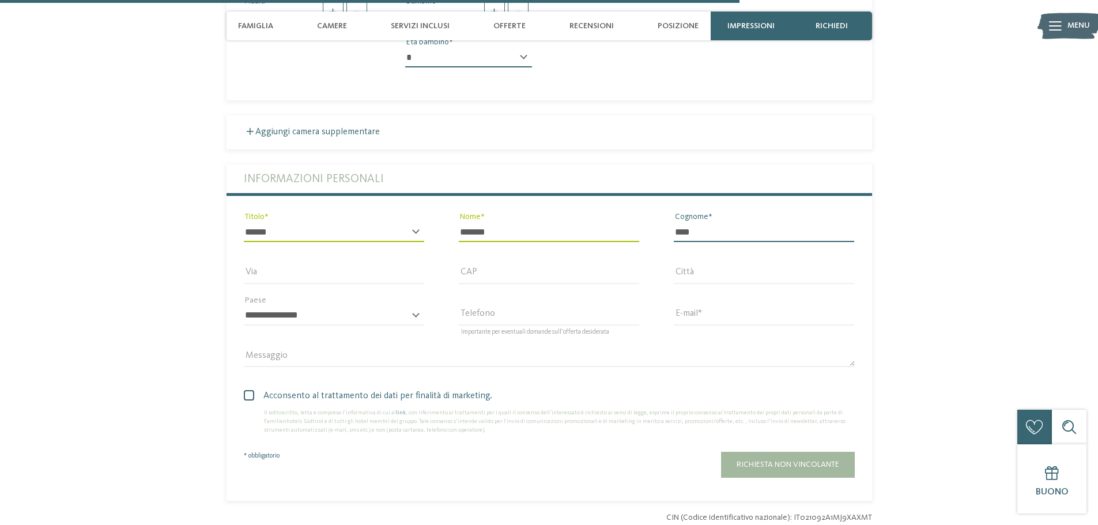
type input "****"
drag, startPoint x: 375, startPoint y: 229, endPoint x: 368, endPoint y: 220, distance: 11.9
click at [375, 264] on input "Via" at bounding box center [334, 274] width 180 height 20
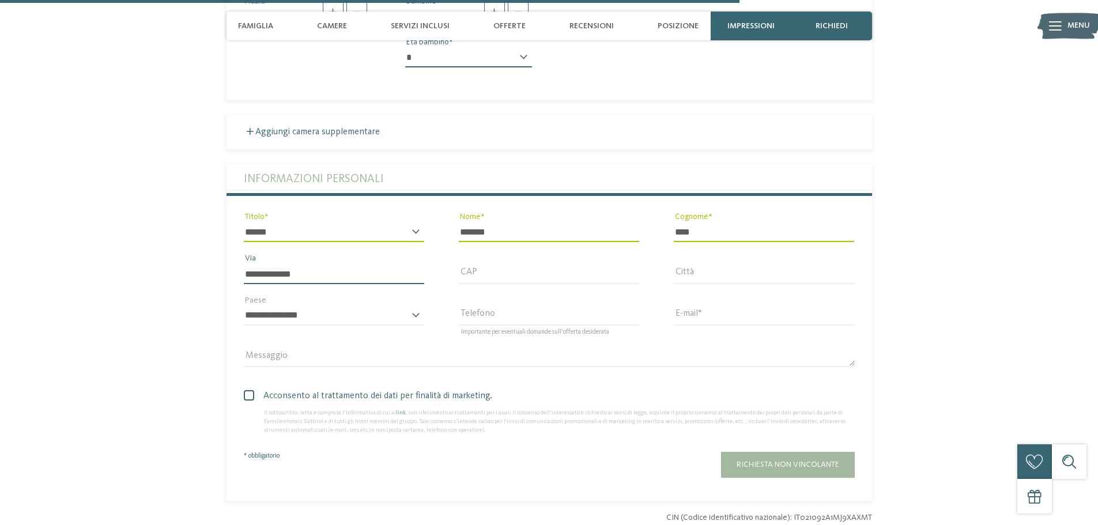
type input "**********"
drag, startPoint x: 518, startPoint y: 227, endPoint x: 504, endPoint y: 209, distance: 22.7
click at [518, 264] on input "CAP" at bounding box center [549, 274] width 180 height 20
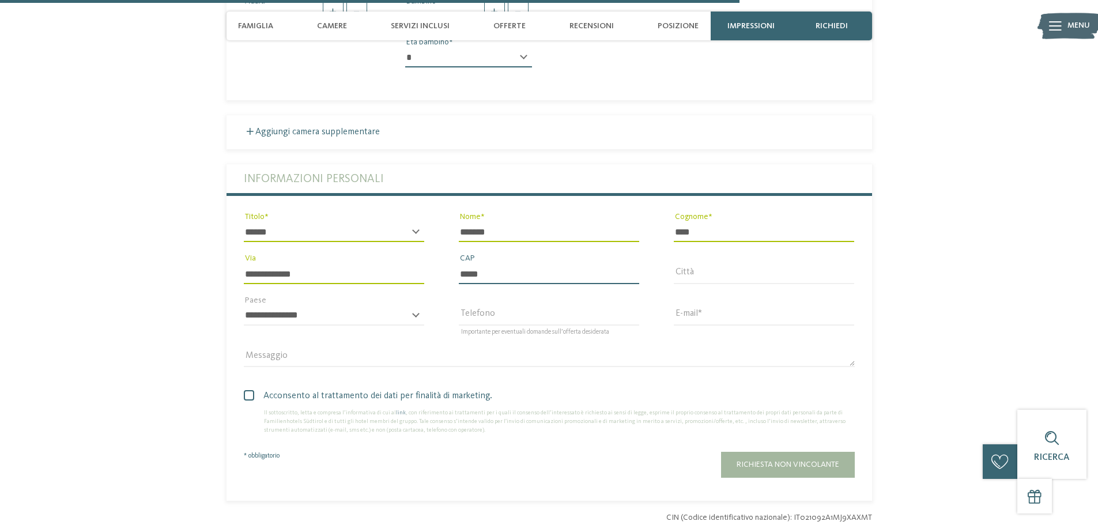
type input "*****"
drag, startPoint x: 746, startPoint y: 238, endPoint x: 739, endPoint y: 234, distance: 8.0
click at [747, 264] on input "Città" at bounding box center [764, 274] width 180 height 20
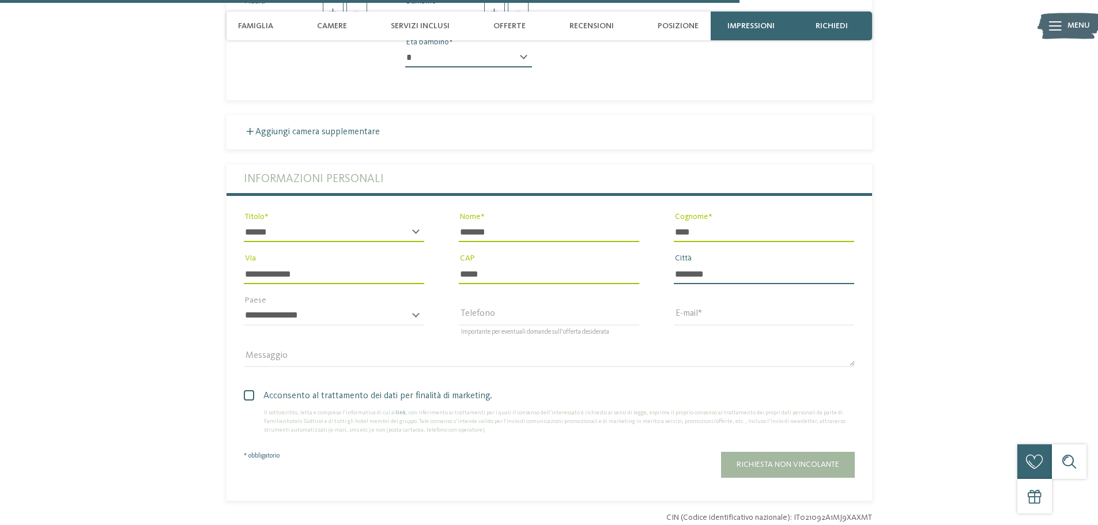
type input "********"
click at [367, 306] on select "**********" at bounding box center [334, 316] width 180 height 20
select select "**"
click at [244, 306] on select "**********" at bounding box center [334, 316] width 180 height 20
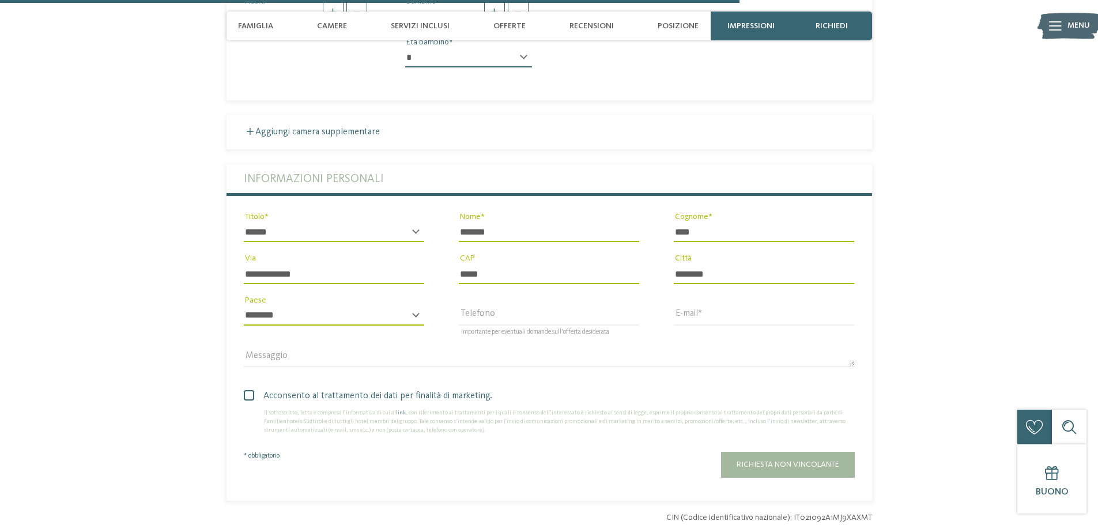
drag, startPoint x: 699, startPoint y: 288, endPoint x: 702, endPoint y: 282, distance: 6.2
click at [701, 306] on div "E-mail" at bounding box center [764, 321] width 180 height 30
click at [702, 306] on input "E-mail" at bounding box center [764, 316] width 180 height 20
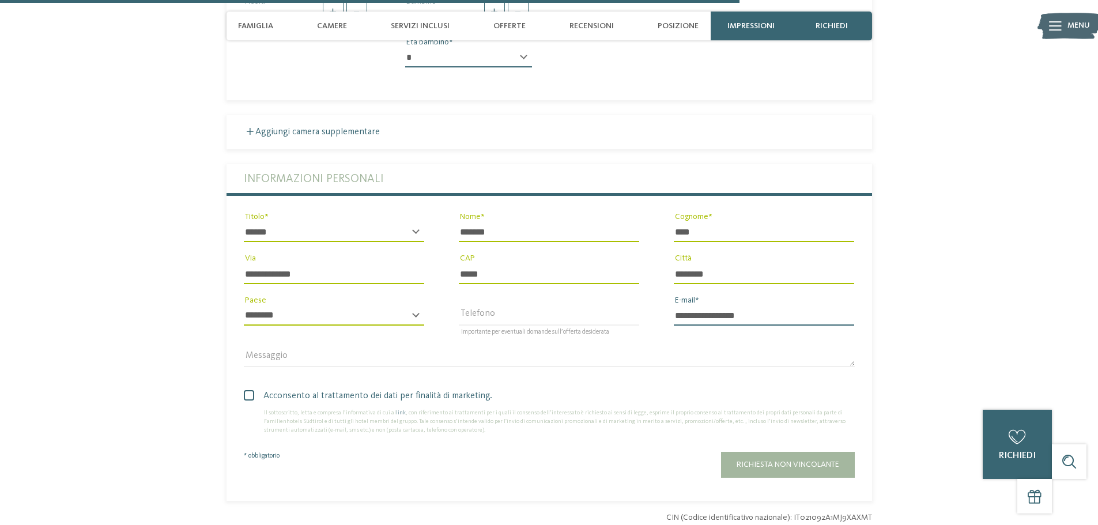
type input "**********"
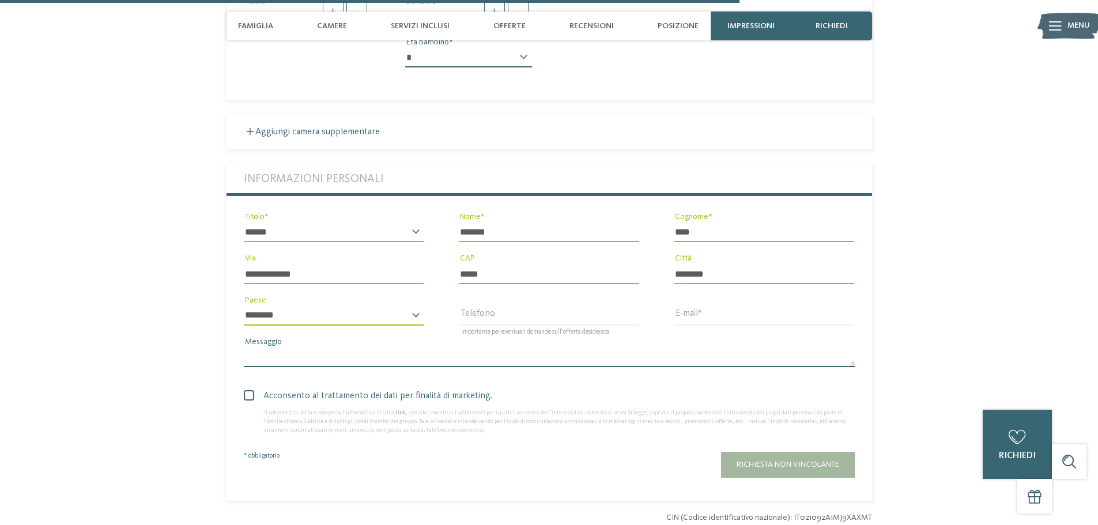
click at [282, 348] on textarea "Messaggio" at bounding box center [549, 358] width 611 height 20
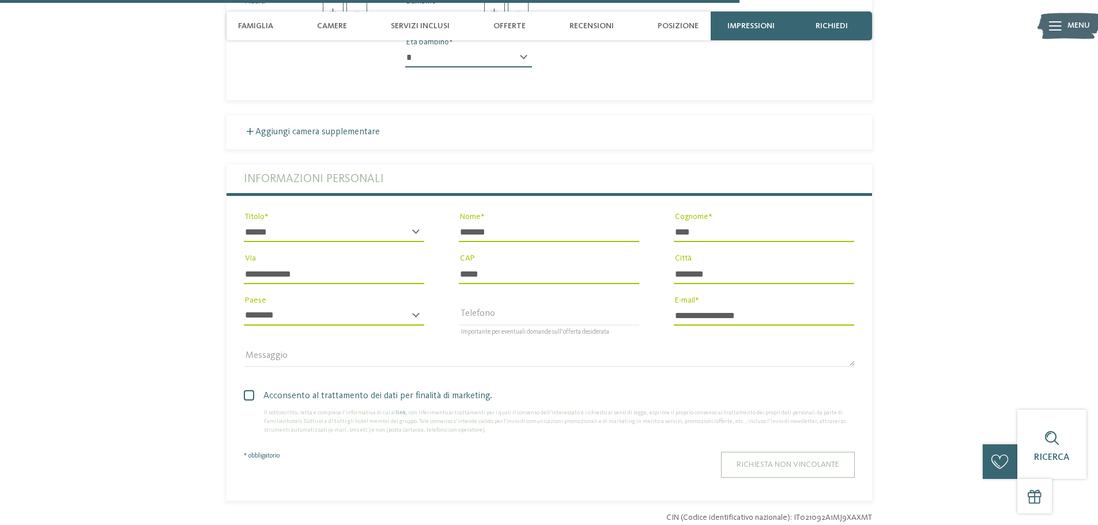
click at [761, 452] on button "Richiesta non vincolante" at bounding box center [788, 465] width 134 height 26
